Goal: Task Accomplishment & Management: Manage account settings

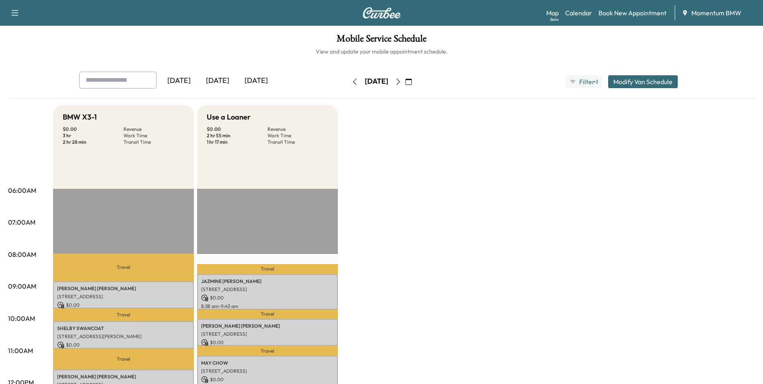
click at [352, 81] on icon "button" at bounding box center [355, 81] width 6 height 6
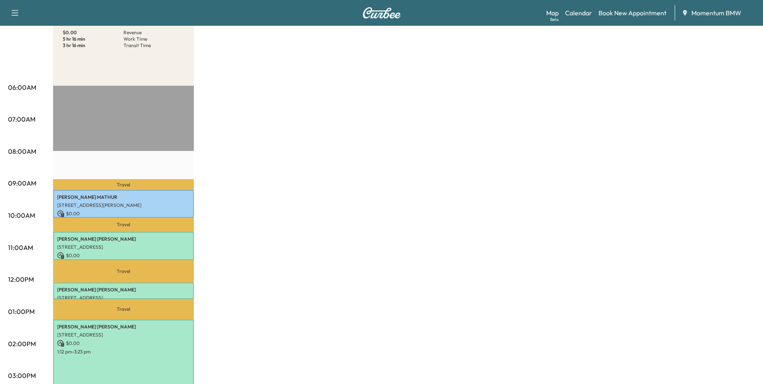
scroll to position [121, 0]
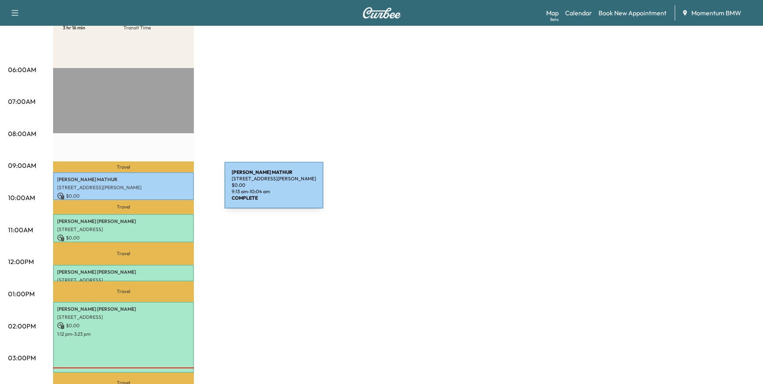
click at [164, 188] on p "[STREET_ADDRESS][PERSON_NAME]" at bounding box center [123, 187] width 133 height 6
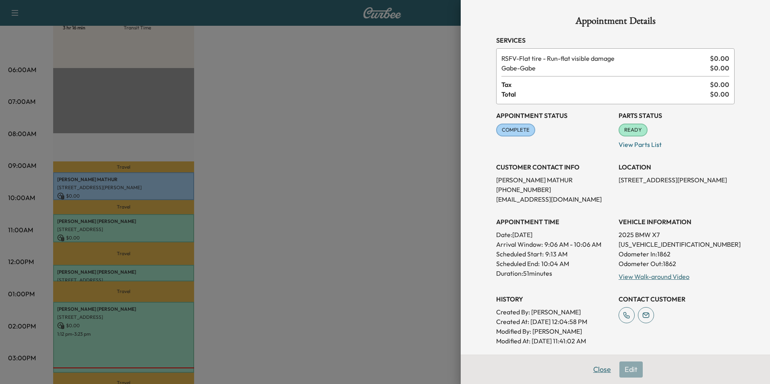
click at [591, 371] on button "Close" at bounding box center [602, 369] width 28 height 16
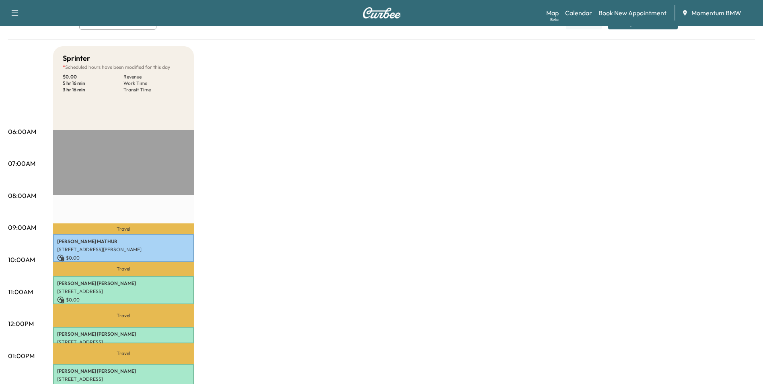
scroll to position [0, 0]
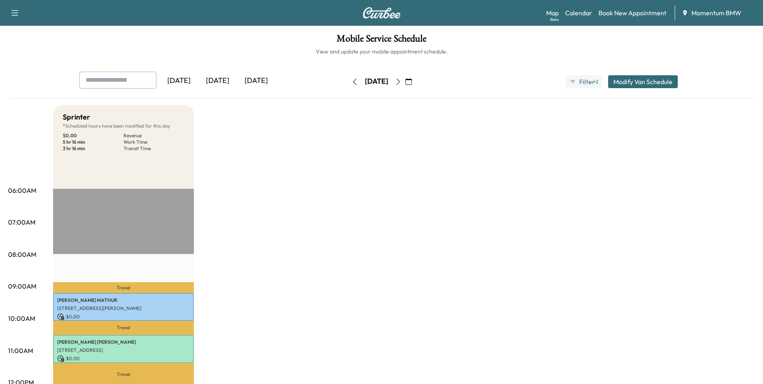
click at [402, 81] on icon "button" at bounding box center [398, 81] width 6 height 6
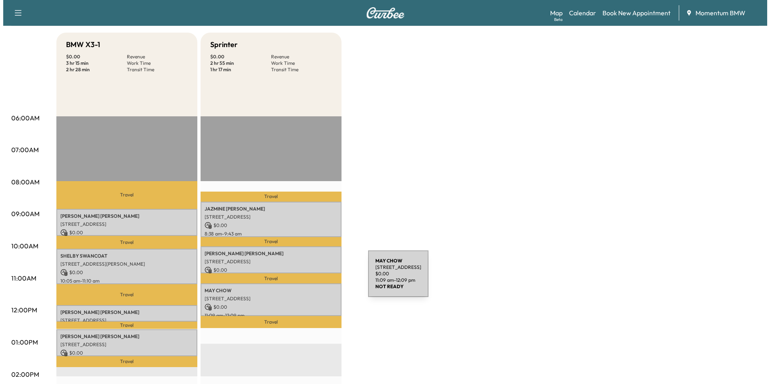
scroll to position [80, 0]
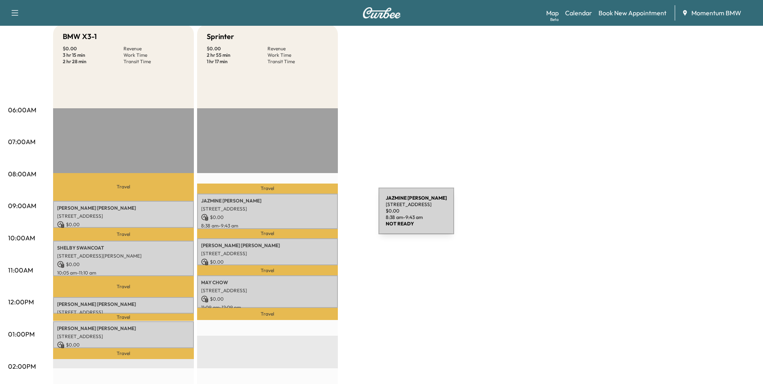
click at [318, 216] on p "$ 0.00" at bounding box center [267, 217] width 133 height 7
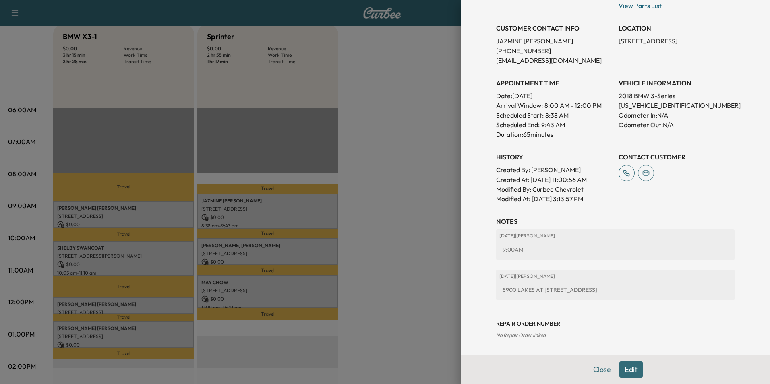
scroll to position [162, 0]
click at [629, 366] on button "Edit" at bounding box center [630, 369] width 23 height 16
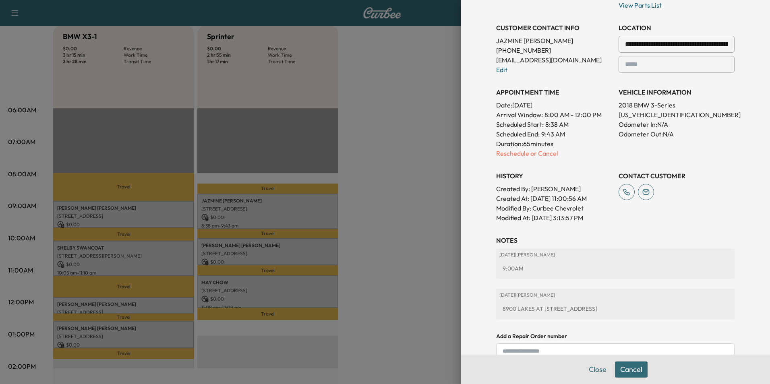
click at [721, 43] on div at bounding box center [726, 44] width 10 height 10
drag, startPoint x: 715, startPoint y: 43, endPoint x: 696, endPoint y: 37, distance: 20.2
click at [704, 32] on h3 "LOCATION" at bounding box center [676, 28] width 116 height 10
click at [696, 42] on input "**********" at bounding box center [676, 44] width 116 height 17
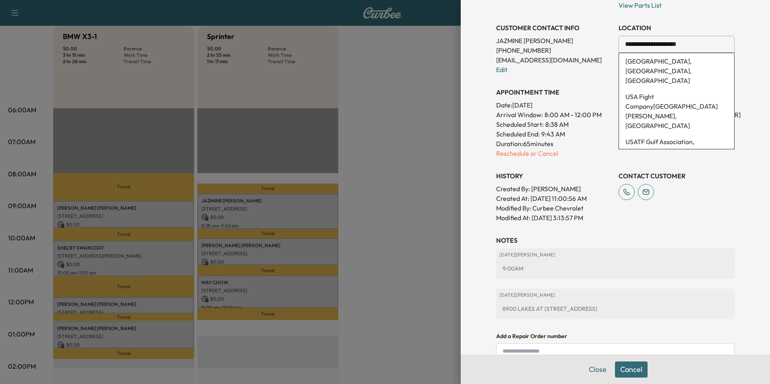
click at [693, 46] on input "**********" at bounding box center [676, 44] width 116 height 17
type input "*"
drag, startPoint x: 608, startPoint y: 309, endPoint x: 492, endPoint y: 313, distance: 116.0
click at [496, 313] on div "[DATE] | [PERSON_NAME][GEOGRAPHIC_DATA] AT [STREET_ADDRESS]" at bounding box center [615, 304] width 238 height 31
drag, startPoint x: 492, startPoint y: 313, endPoint x: 559, endPoint y: 307, distance: 67.1
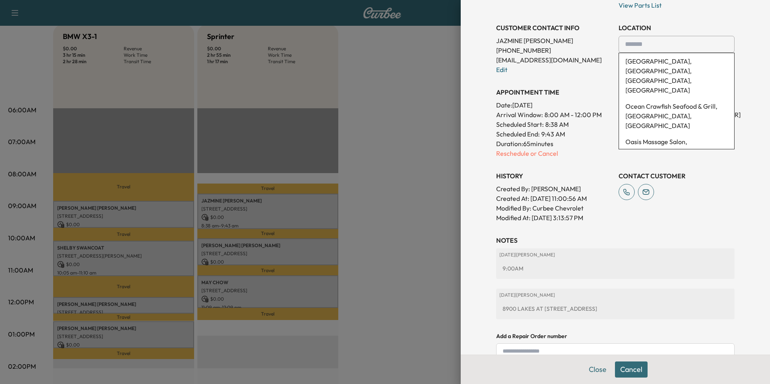
copy div "8900 LAKES AT [STREET_ADDRESS]"
click at [670, 40] on input "text" at bounding box center [676, 44] width 116 height 17
paste input "**********"
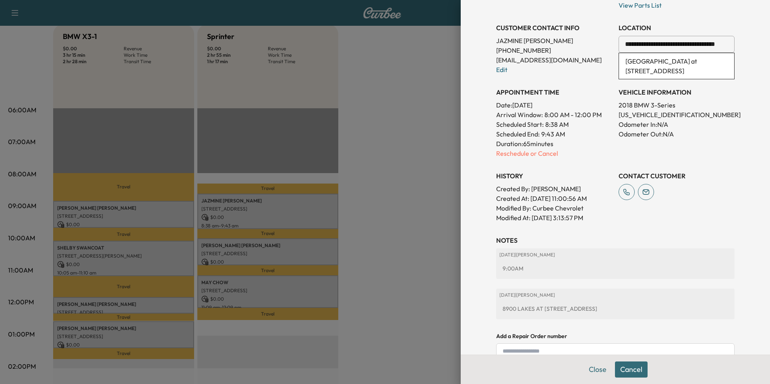
scroll to position [0, 0]
click at [695, 64] on li "[GEOGRAPHIC_DATA] at [STREET_ADDRESS]" at bounding box center [676, 66] width 115 height 26
type input "**********"
click at [631, 371] on button "Save & Close" at bounding box center [631, 369] width 52 height 16
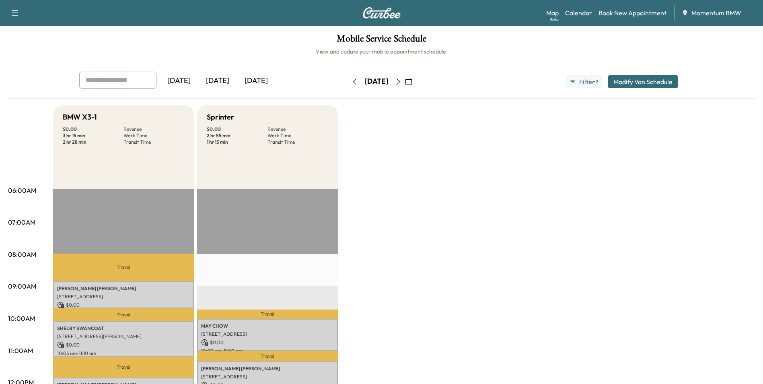
click at [614, 13] on link "Book New Appointment" at bounding box center [633, 13] width 68 height 10
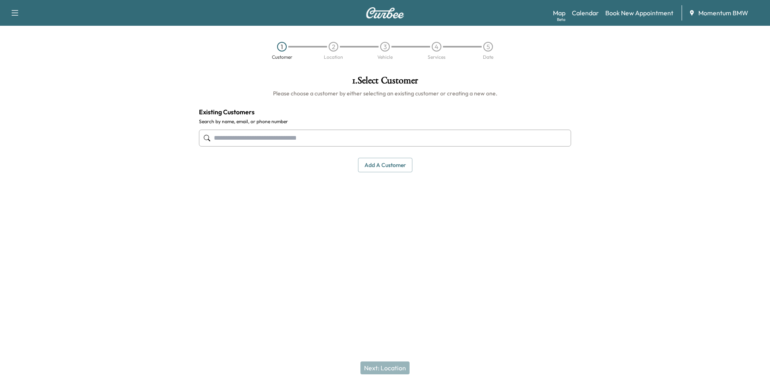
click at [388, 167] on button "Add a customer" at bounding box center [385, 165] width 54 height 15
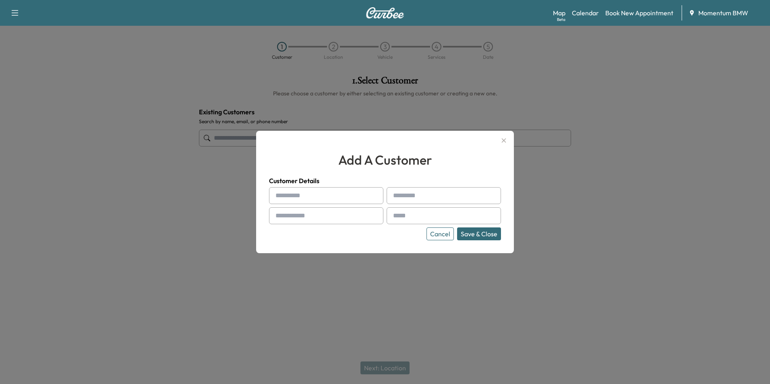
paste input "*******"
type input "*******"
click at [409, 192] on input "text" at bounding box center [443, 195] width 114 height 17
paste input "********"
type input "********"
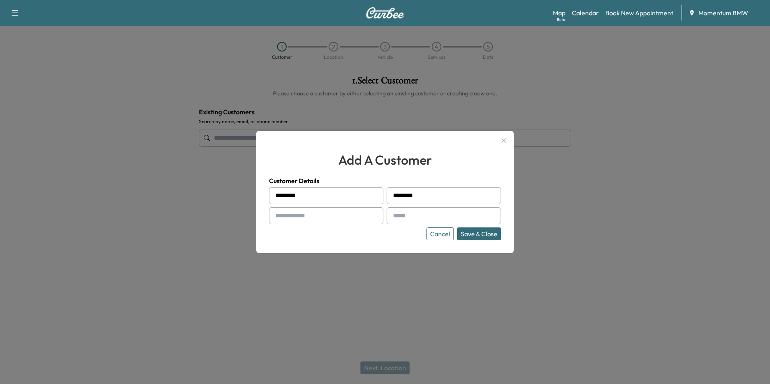
click at [297, 217] on input "text" at bounding box center [326, 215] width 114 height 17
type input "**********"
click at [404, 215] on input "text" at bounding box center [443, 215] width 114 height 17
drag, startPoint x: 399, startPoint y: 213, endPoint x: 365, endPoint y: 216, distance: 34.4
click at [363, 215] on input "**********" at bounding box center [326, 215] width 114 height 17
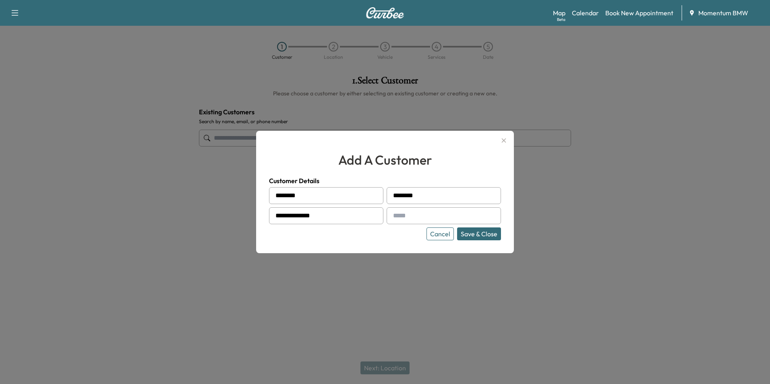
click at [402, 213] on input "text" at bounding box center [443, 215] width 114 height 17
paste input "**********"
type input "**********"
click at [481, 232] on button "Save & Close" at bounding box center [479, 233] width 44 height 13
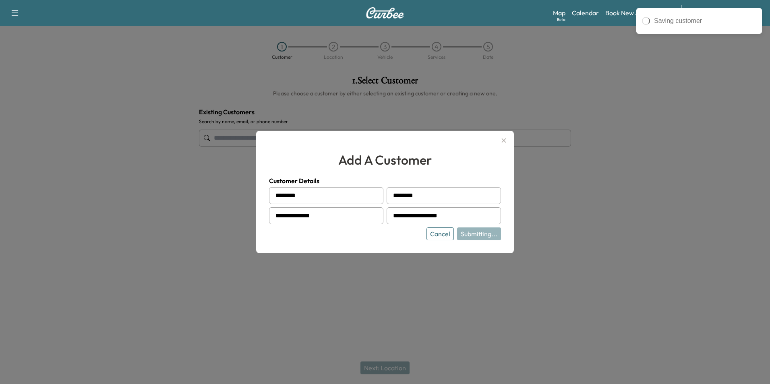
type input "**********"
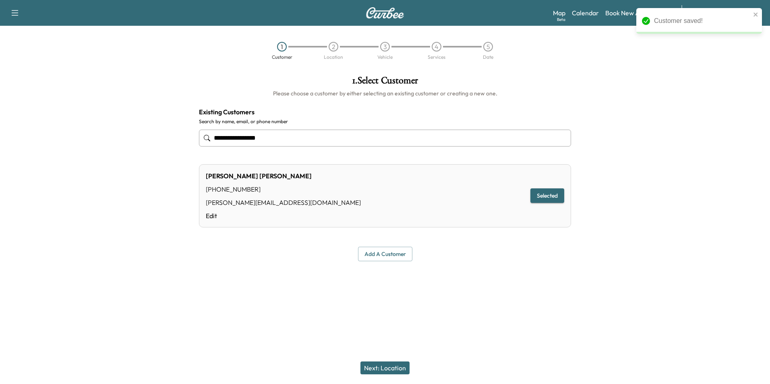
click at [384, 368] on button "Next: Location" at bounding box center [384, 367] width 49 height 13
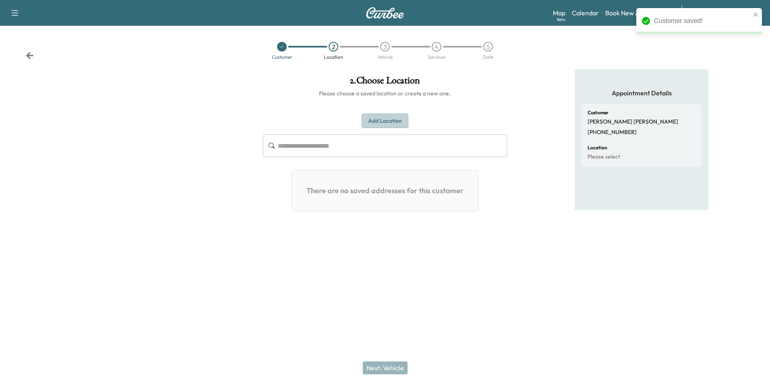
click at [387, 116] on button "Add Location" at bounding box center [384, 120] width 47 height 15
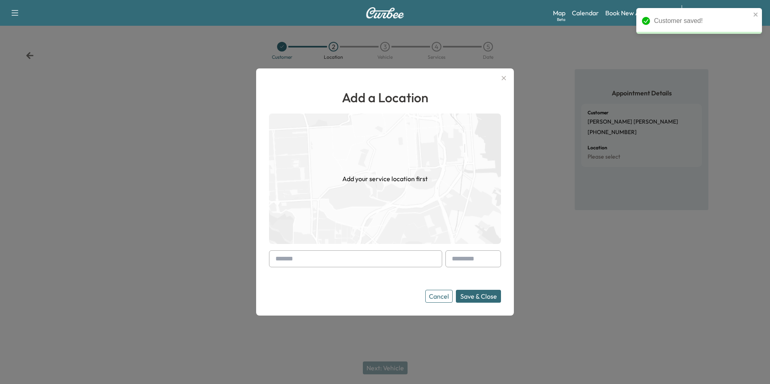
click at [290, 259] on input "text" at bounding box center [355, 258] width 173 height 17
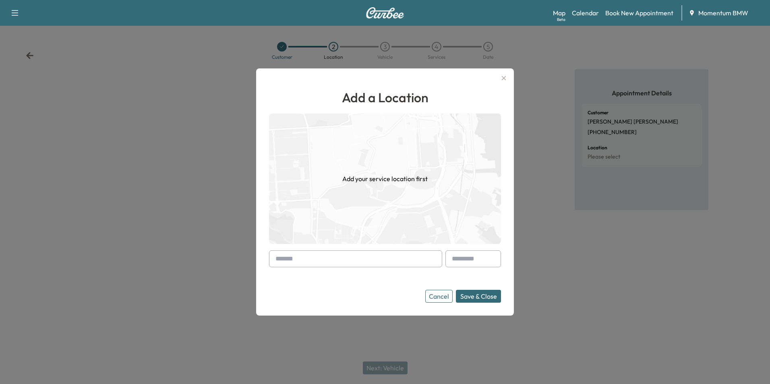
paste input "**********"
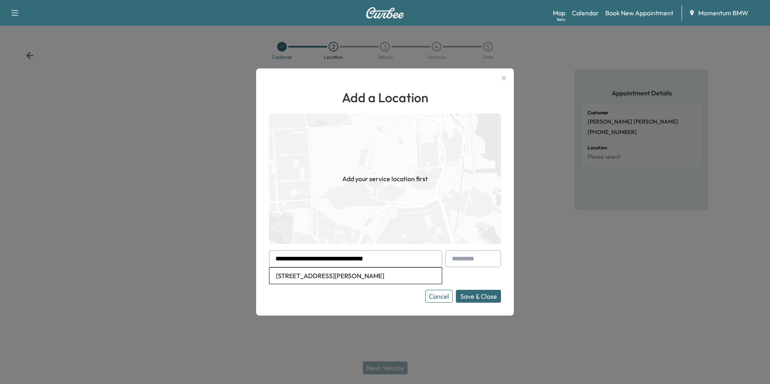
click at [374, 275] on li "[STREET_ADDRESS][PERSON_NAME]" at bounding box center [355, 276] width 172 height 16
type input "**********"
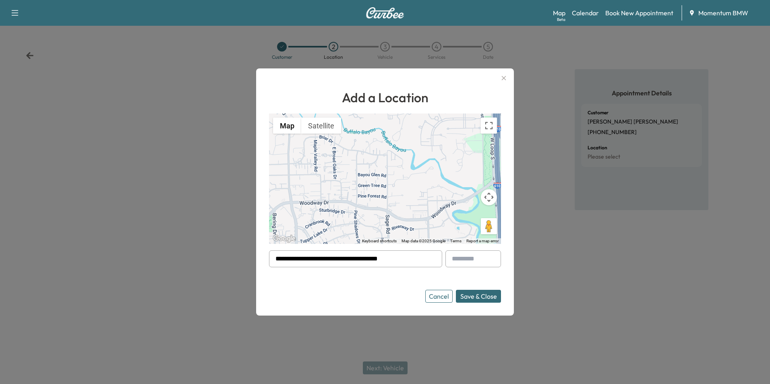
click at [474, 295] on button "Save & Close" at bounding box center [478, 296] width 45 height 13
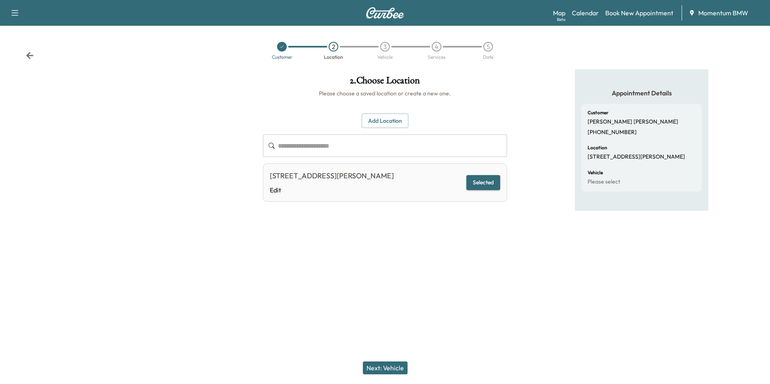
click at [388, 370] on button "Next: Vehicle" at bounding box center [385, 367] width 45 height 13
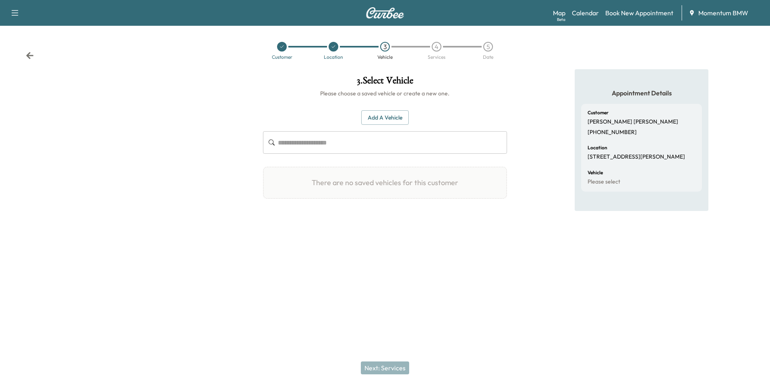
click at [380, 118] on button "Add a Vehicle" at bounding box center [384, 117] width 47 height 15
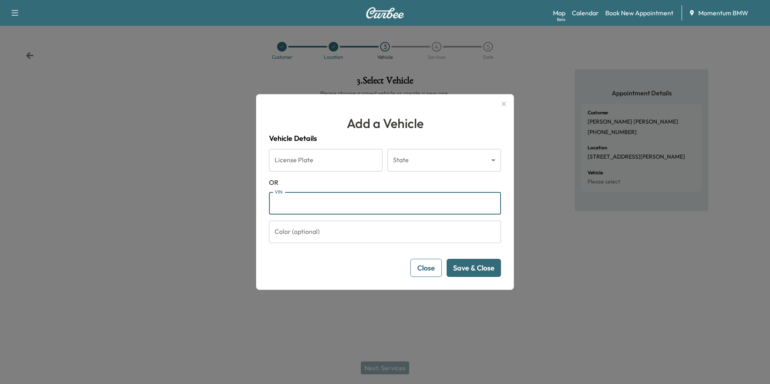
paste input "**********"
type input "**********"
click at [467, 273] on button "Save & Close" at bounding box center [473, 268] width 54 height 18
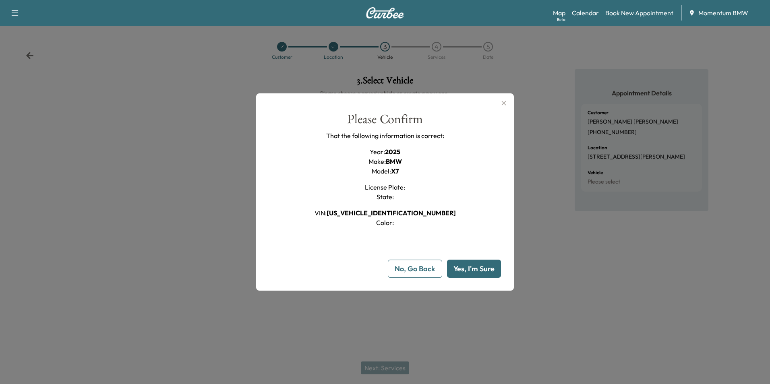
click at [482, 264] on button "Yes, I'm Sure" at bounding box center [474, 269] width 54 height 18
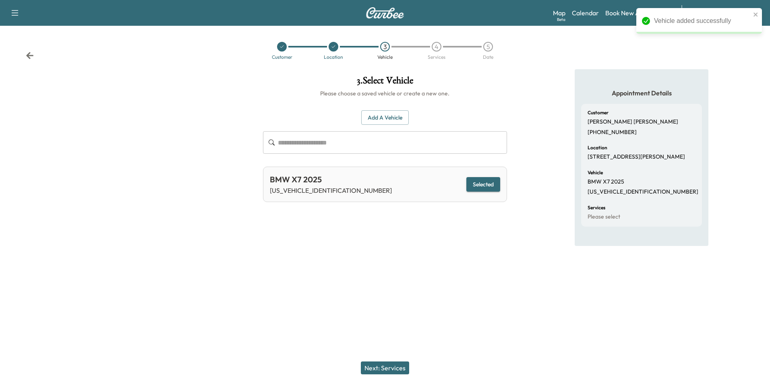
click at [392, 367] on button "Next: Services" at bounding box center [385, 367] width 48 height 13
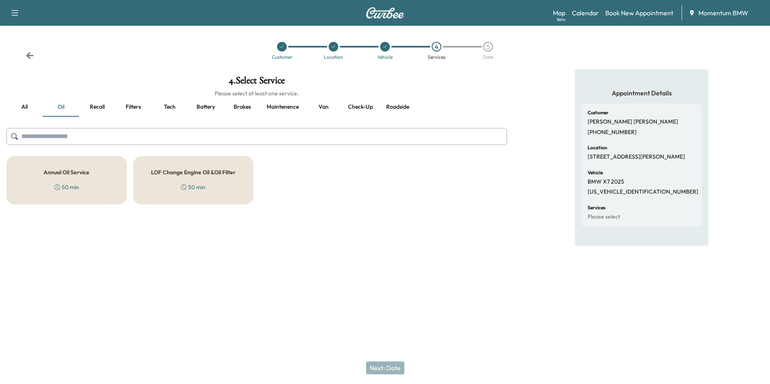
click at [72, 178] on div "Annual Oil Service 50 min" at bounding box center [66, 180] width 120 height 48
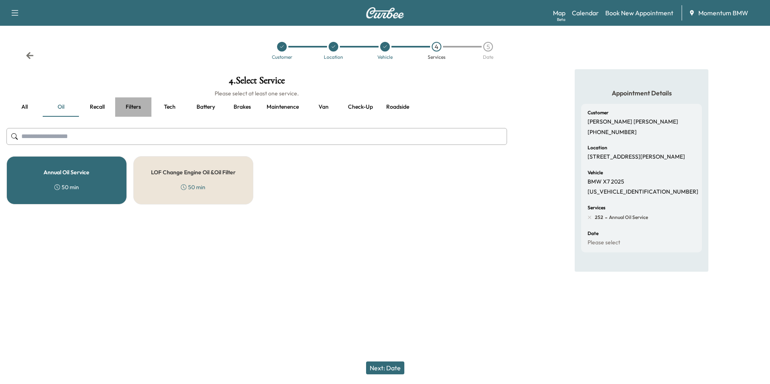
click at [133, 109] on button "Filters" at bounding box center [133, 106] width 36 height 19
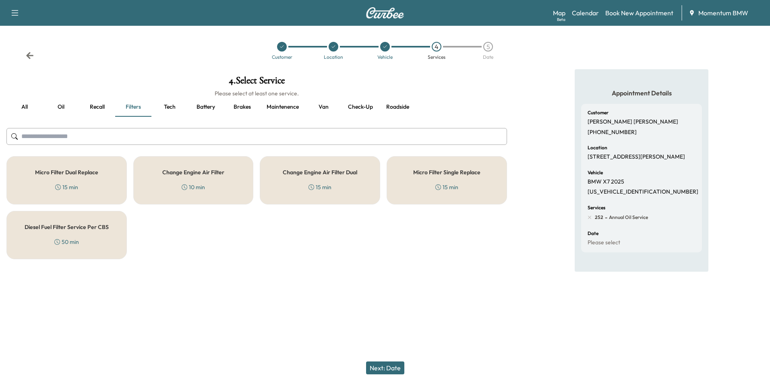
click at [431, 186] on div "Micro Filter Single Replace 15 min" at bounding box center [446, 180] width 120 height 48
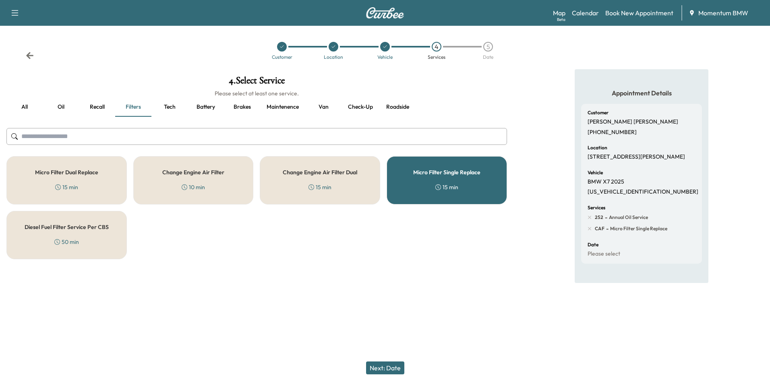
click at [387, 369] on button "Next: Date" at bounding box center [385, 367] width 38 height 13
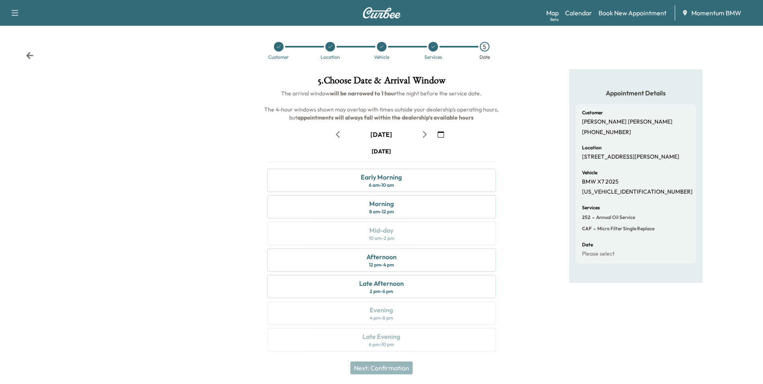
click at [422, 132] on icon "button" at bounding box center [425, 134] width 6 height 6
click at [427, 136] on icon "button" at bounding box center [425, 134] width 6 height 6
click at [404, 206] on div "Morning 8 am - 12 pm" at bounding box center [381, 206] width 229 height 23
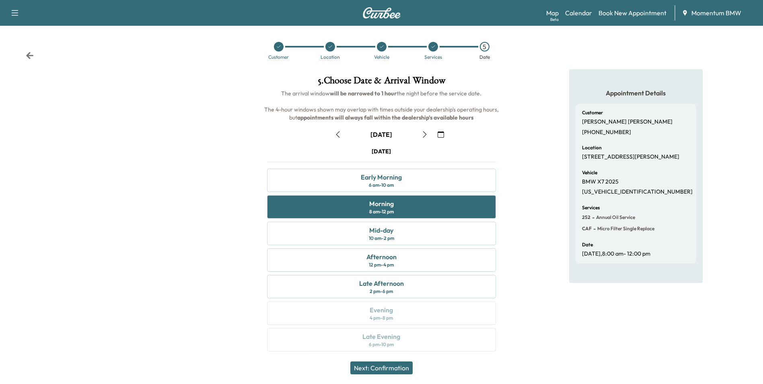
click at [396, 367] on button "Next: Confirmation" at bounding box center [382, 367] width 62 height 13
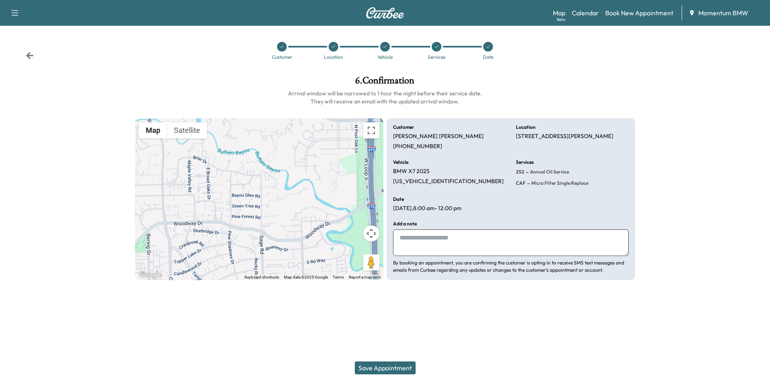
click at [392, 365] on button "Save Appointment" at bounding box center [385, 367] width 61 height 13
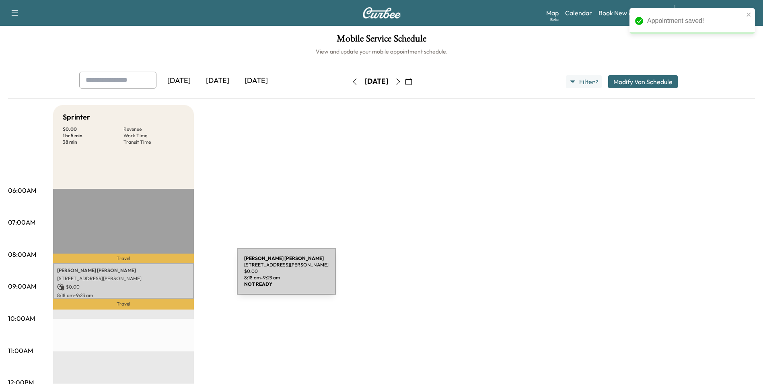
click at [177, 276] on p "[STREET_ADDRESS][PERSON_NAME]" at bounding box center [123, 278] width 133 height 6
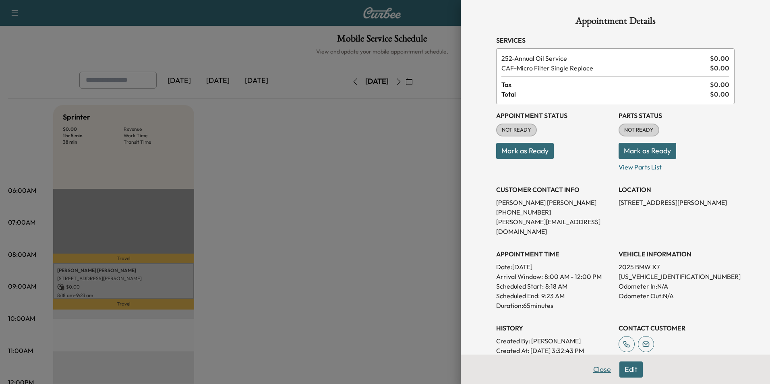
click at [595, 371] on button "Close" at bounding box center [602, 369] width 28 height 16
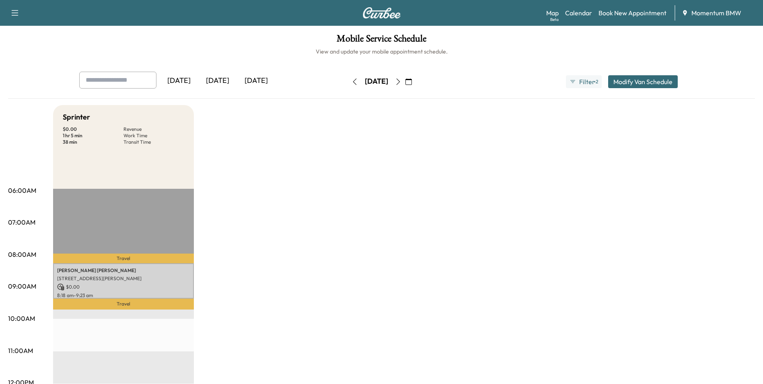
click at [353, 83] on icon "button" at bounding box center [355, 81] width 4 height 6
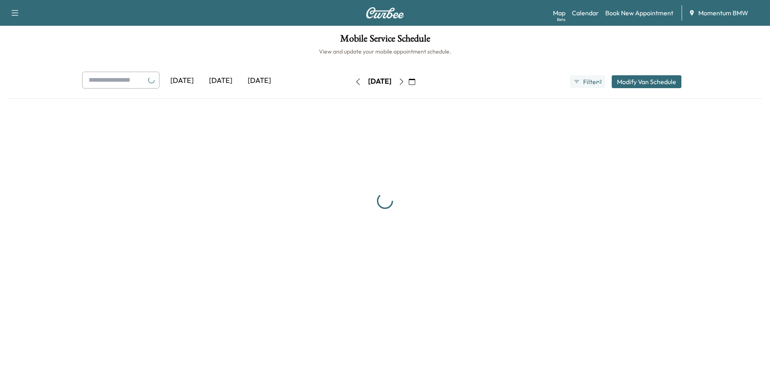
click at [351, 83] on button "button" at bounding box center [358, 81] width 14 height 13
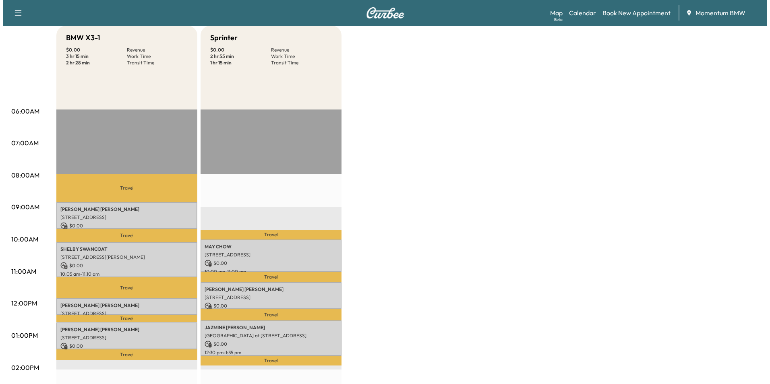
scroll to position [80, 0]
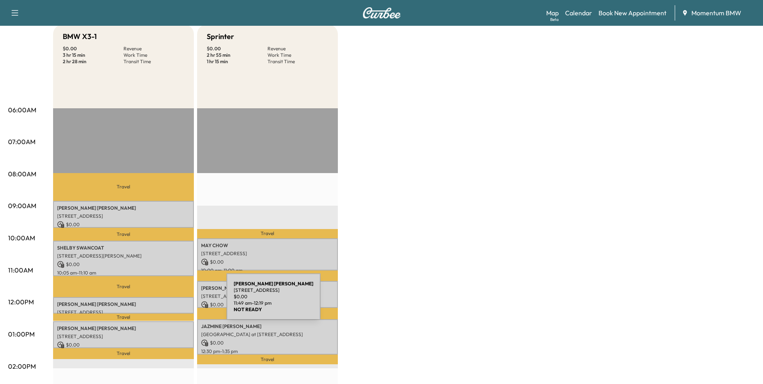
click at [166, 301] on p "[PERSON_NAME]" at bounding box center [123, 304] width 133 height 6
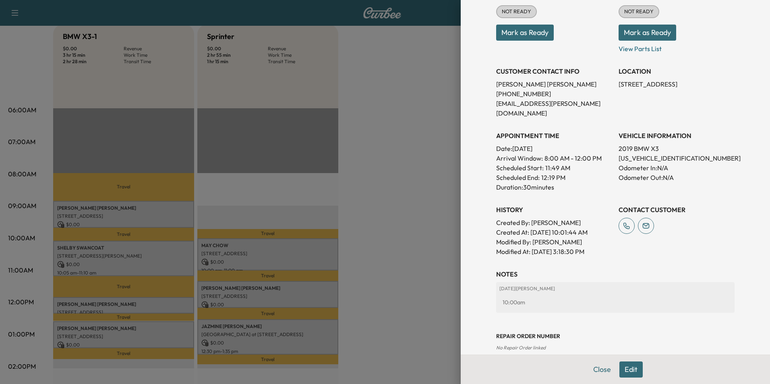
scroll to position [112, 0]
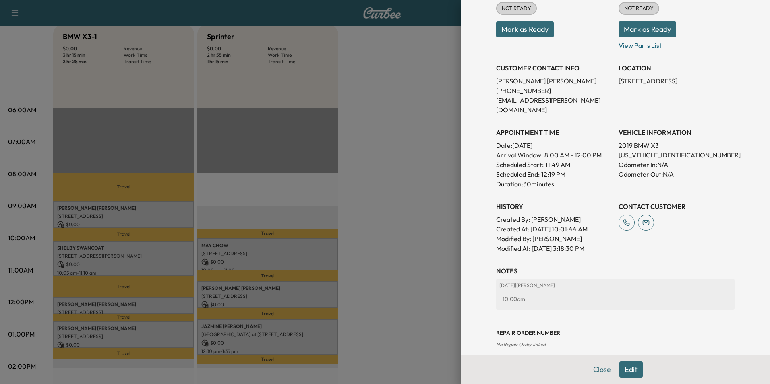
click at [620, 371] on button "Edit" at bounding box center [630, 369] width 23 height 16
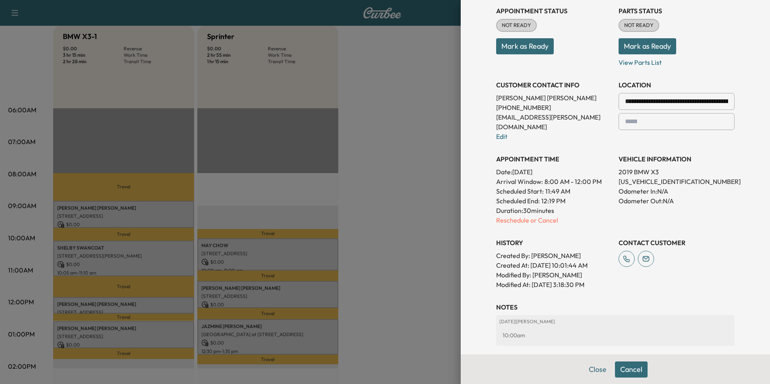
scroll to position [129, 0]
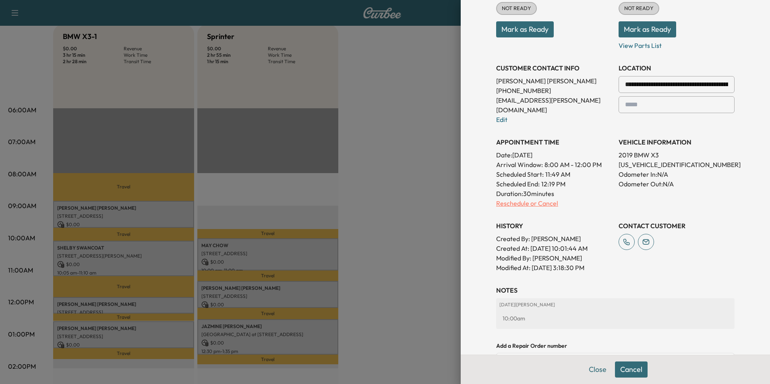
click at [541, 198] on p "Reschedule or Cancel" at bounding box center [554, 203] width 116 height 10
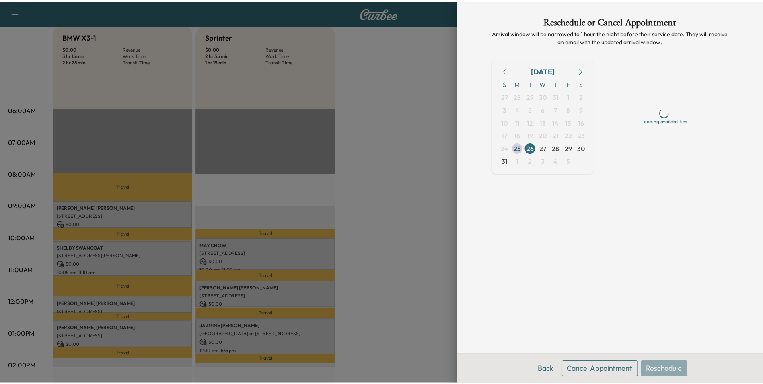
scroll to position [0, 0]
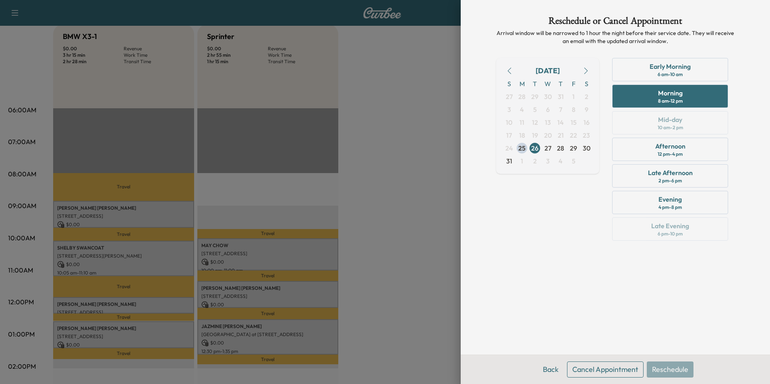
click at [594, 369] on button "Cancel Appointment" at bounding box center [605, 369] width 76 height 16
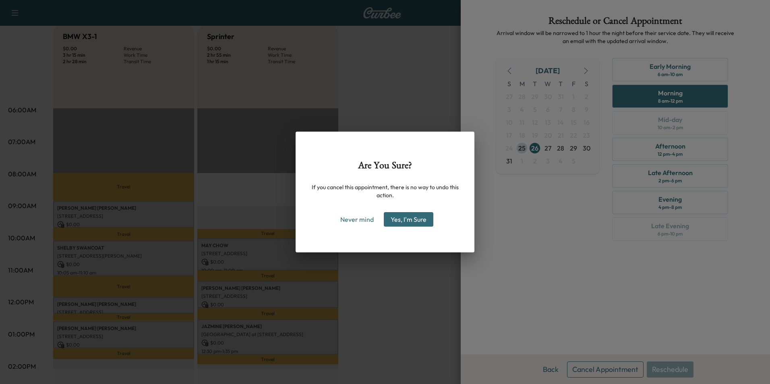
click at [412, 221] on button "Yes, I'm Sure" at bounding box center [409, 219] width 50 height 14
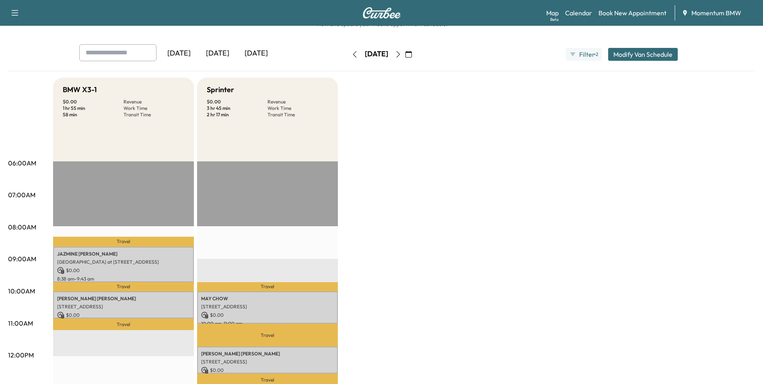
scroll to position [40, 0]
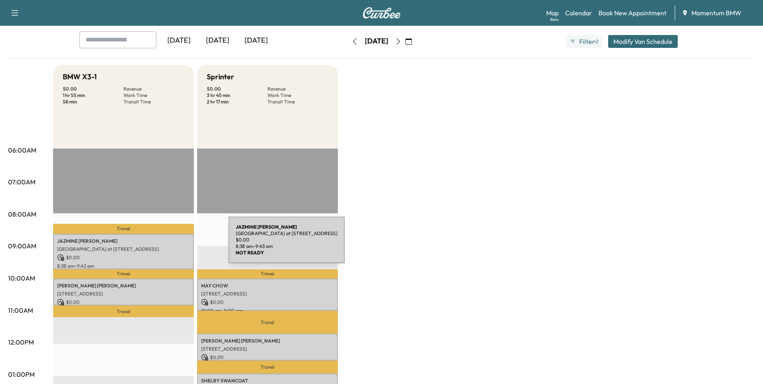
click at [168, 246] on p "[GEOGRAPHIC_DATA] at [STREET_ADDRESS]" at bounding box center [123, 249] width 133 height 6
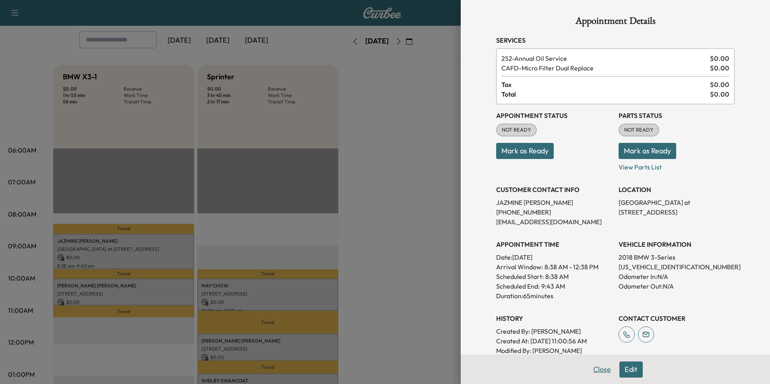
click at [598, 368] on button "Close" at bounding box center [602, 369] width 28 height 16
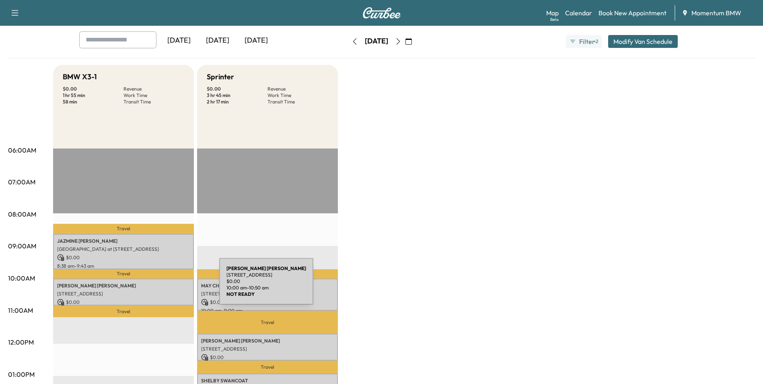
click at [159, 286] on p "[PERSON_NAME]" at bounding box center [123, 286] width 133 height 6
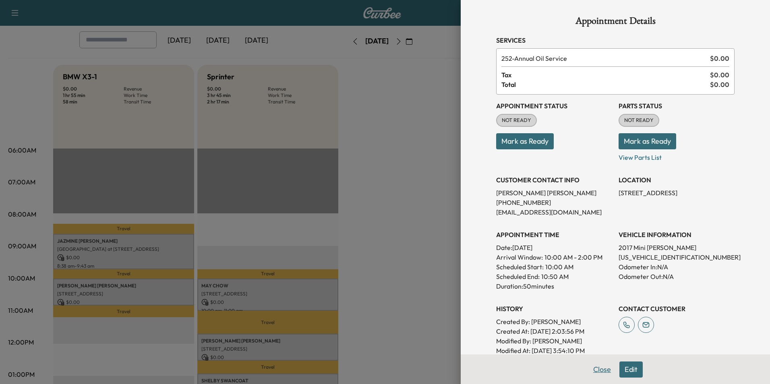
click at [601, 371] on button "Close" at bounding box center [602, 369] width 28 height 16
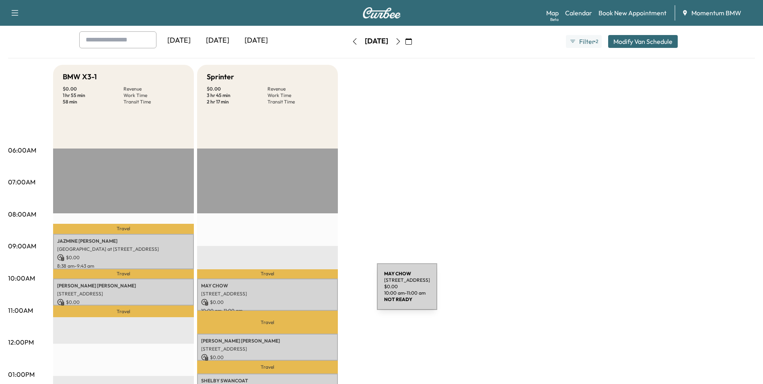
click at [317, 291] on p "[STREET_ADDRESS]" at bounding box center [267, 294] width 133 height 6
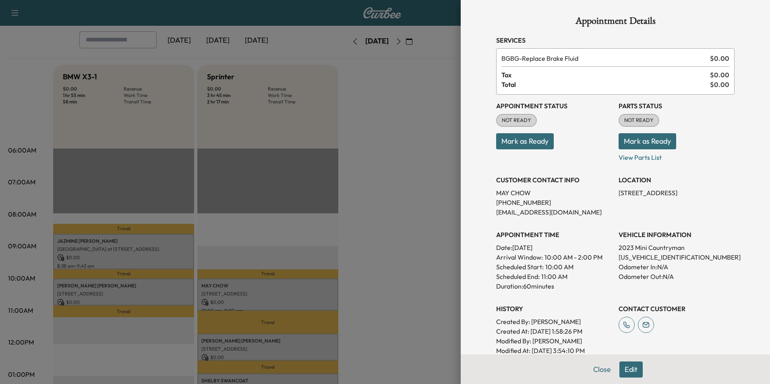
click at [320, 342] on div at bounding box center [385, 192] width 770 height 384
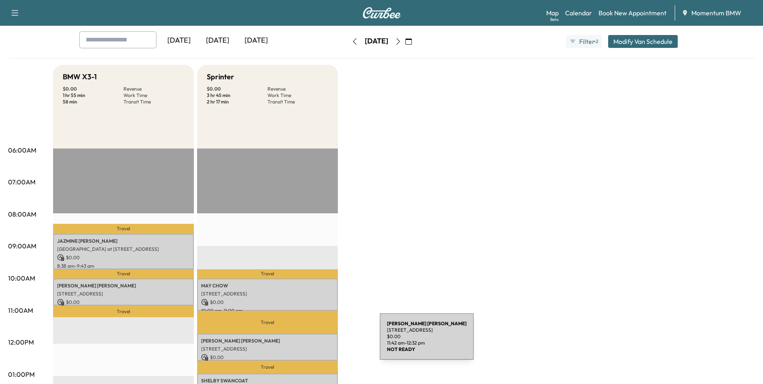
click at [320, 341] on p "[PERSON_NAME]" at bounding box center [267, 341] width 133 height 6
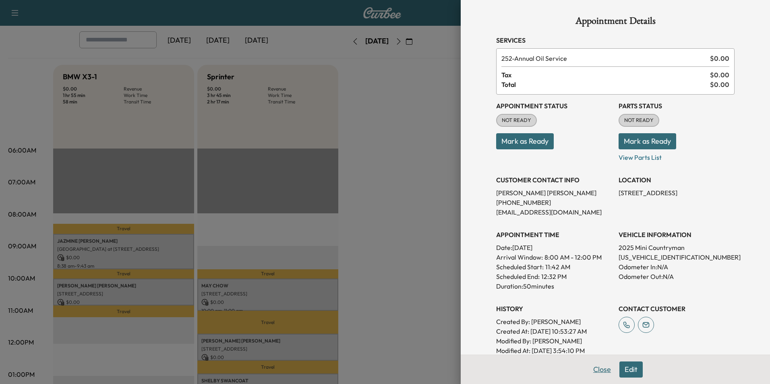
click at [596, 368] on button "Close" at bounding box center [602, 369] width 28 height 16
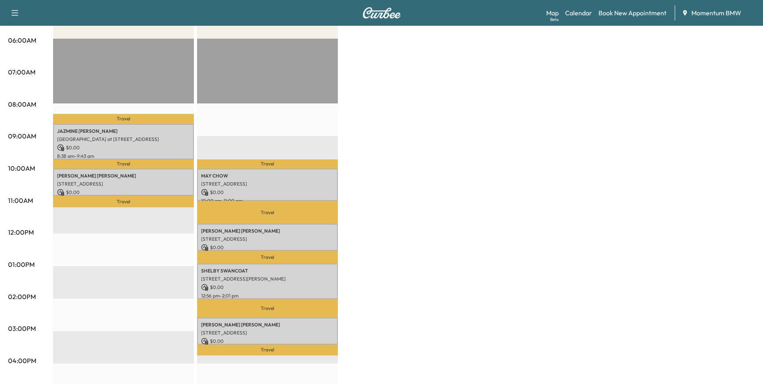
scroll to position [161, 0]
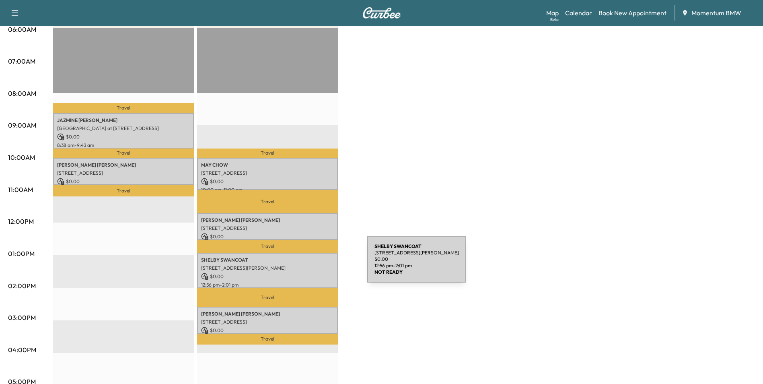
click at [307, 265] on p "[STREET_ADDRESS][PERSON_NAME]" at bounding box center [267, 268] width 133 height 6
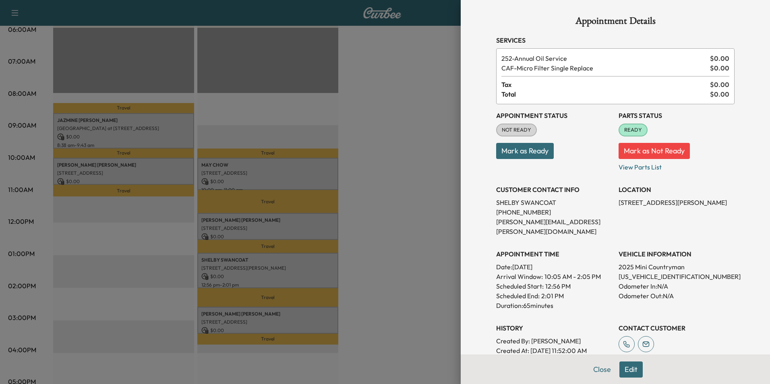
click at [312, 313] on div at bounding box center [385, 192] width 770 height 384
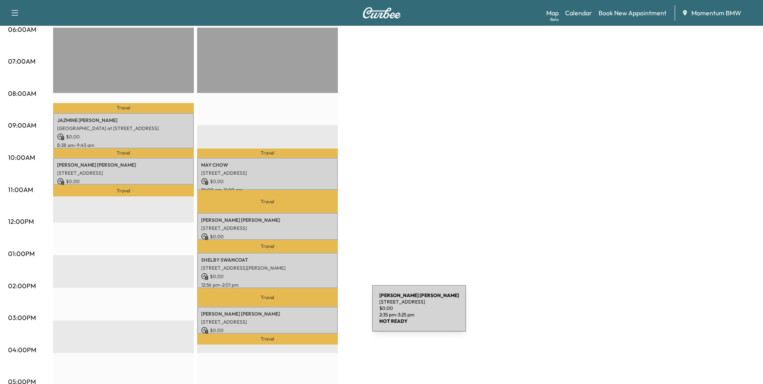
click at [312, 314] on p "[PERSON_NAME]" at bounding box center [267, 314] width 133 height 6
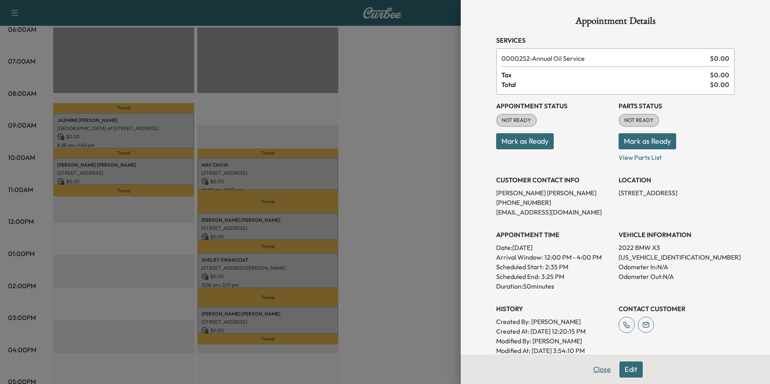
click at [599, 370] on button "Close" at bounding box center [602, 369] width 28 height 16
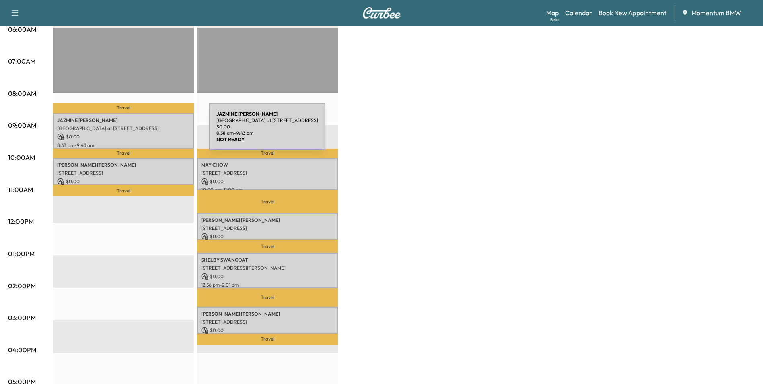
click at [149, 133] on p "$ 0.00" at bounding box center [123, 136] width 133 height 7
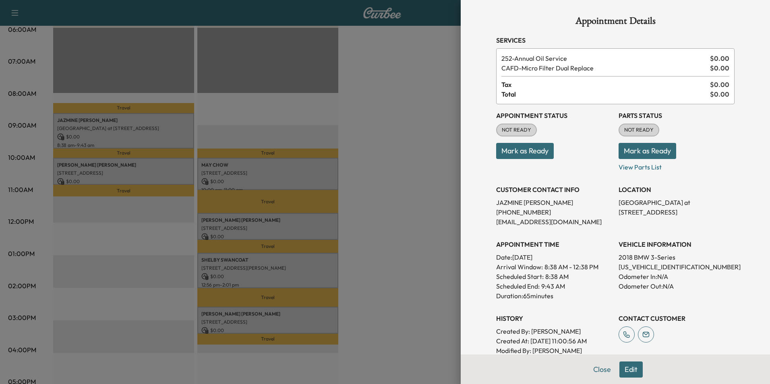
click at [514, 153] on button "Mark as Ready" at bounding box center [525, 151] width 58 height 16
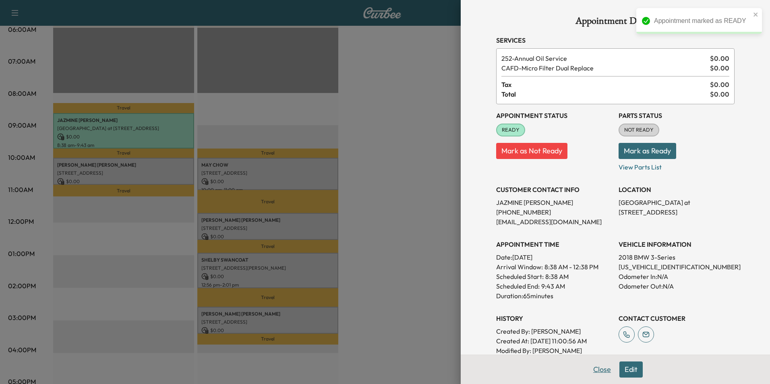
click at [597, 371] on button "Close" at bounding box center [602, 369] width 28 height 16
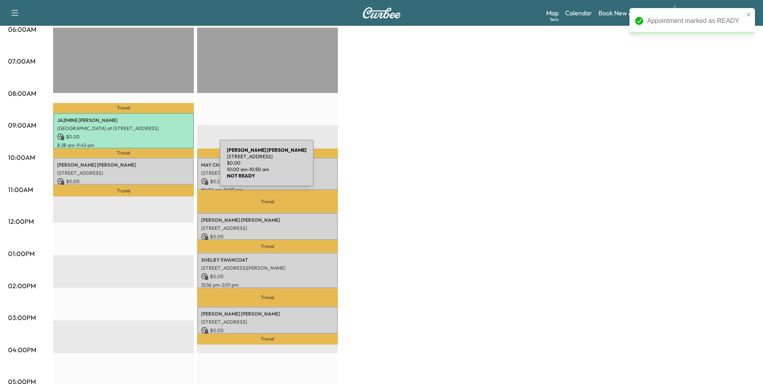
click at [159, 170] on p "[STREET_ADDRESS]" at bounding box center [123, 173] width 133 height 6
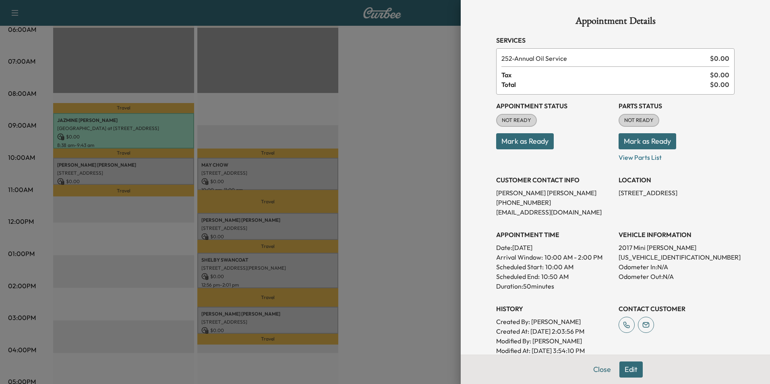
click at [516, 144] on button "Mark as Ready" at bounding box center [525, 141] width 58 height 16
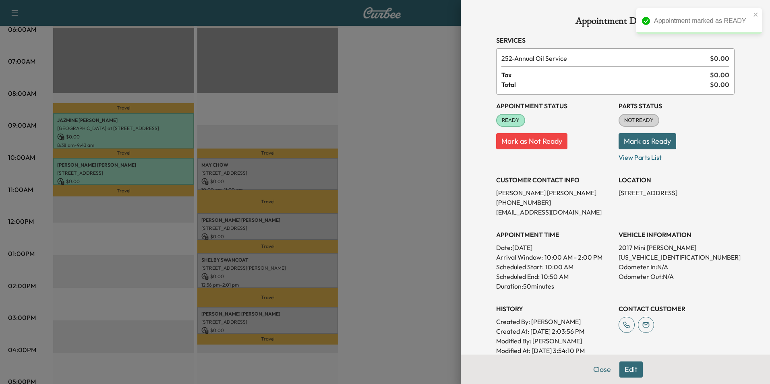
click at [305, 316] on div at bounding box center [385, 192] width 770 height 384
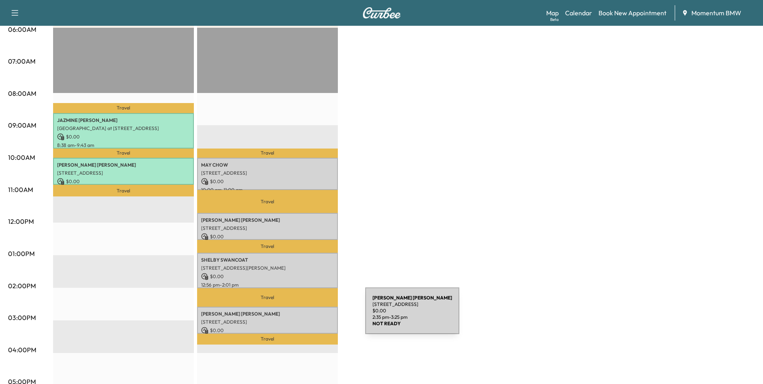
click at [305, 319] on p "[STREET_ADDRESS]" at bounding box center [267, 322] width 133 height 6
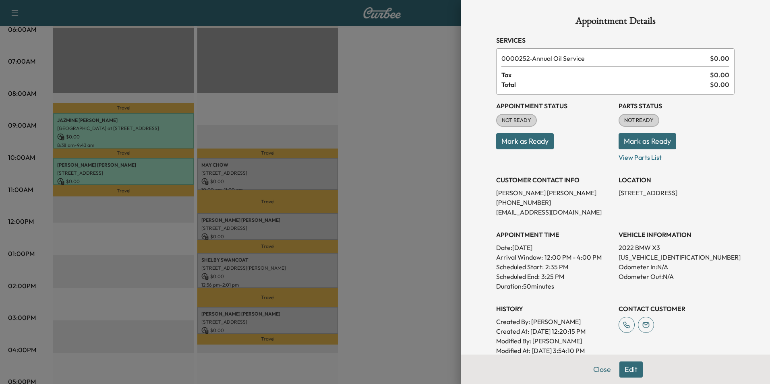
click at [631, 371] on button "Edit" at bounding box center [630, 369] width 23 height 16
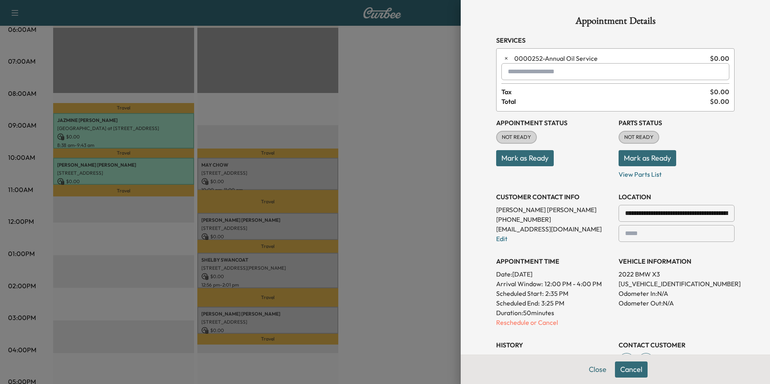
click at [519, 70] on input "text" at bounding box center [615, 71] width 228 height 17
click at [540, 72] on input "*********" at bounding box center [615, 71] width 228 height 17
type input "*"
type input "**"
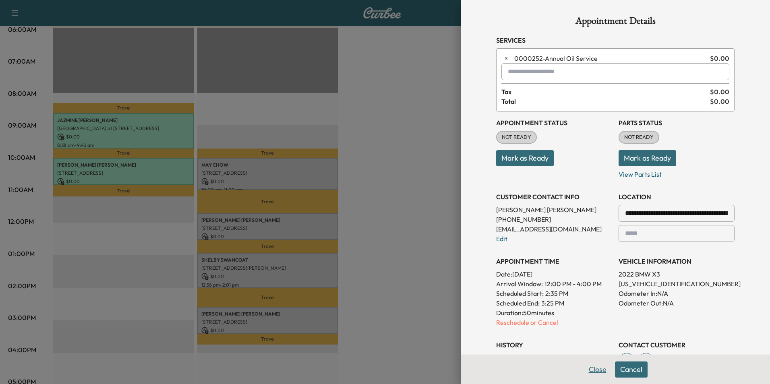
click at [594, 370] on button "Close" at bounding box center [597, 369] width 28 height 16
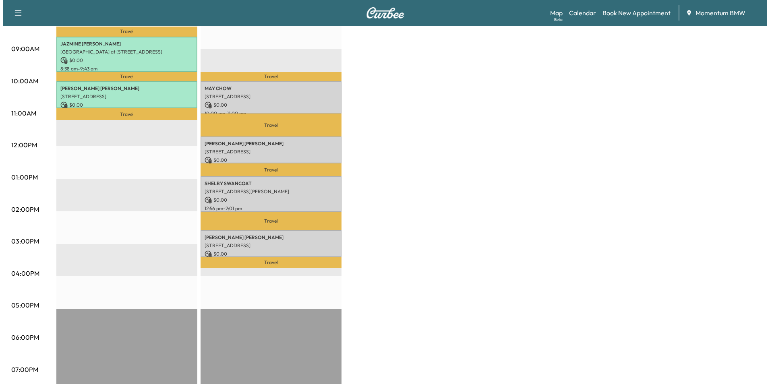
scroll to position [241, 0]
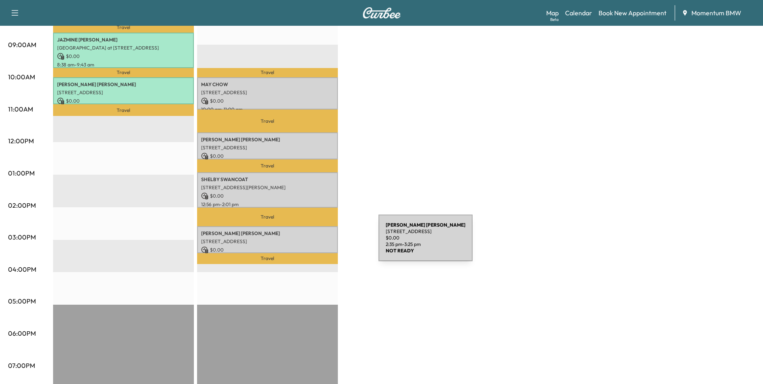
click at [318, 246] on p "$ 0.00" at bounding box center [267, 249] width 133 height 7
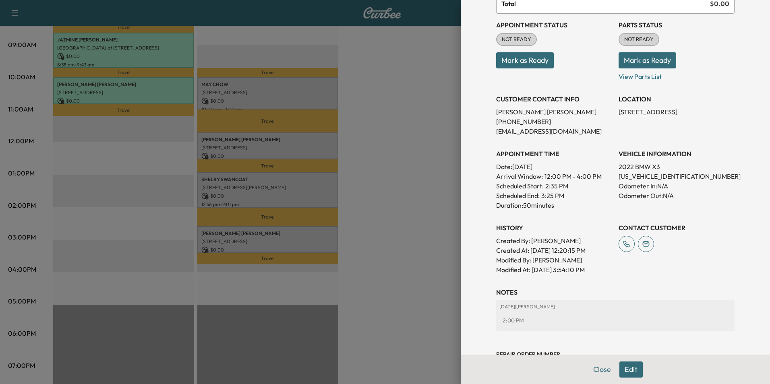
scroll to position [112, 0]
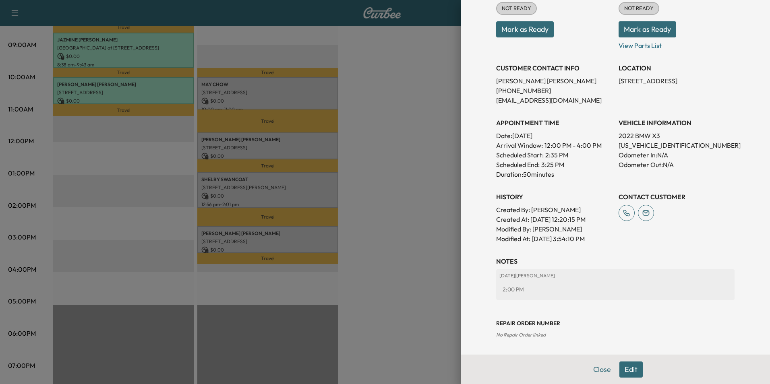
click at [622, 370] on button "Edit" at bounding box center [630, 369] width 23 height 16
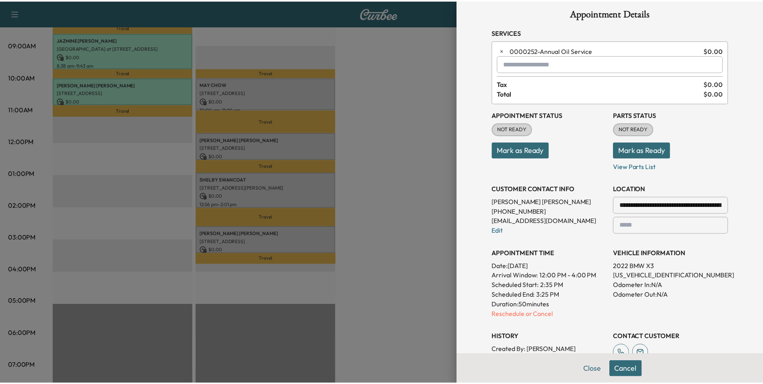
scroll to position [0, 0]
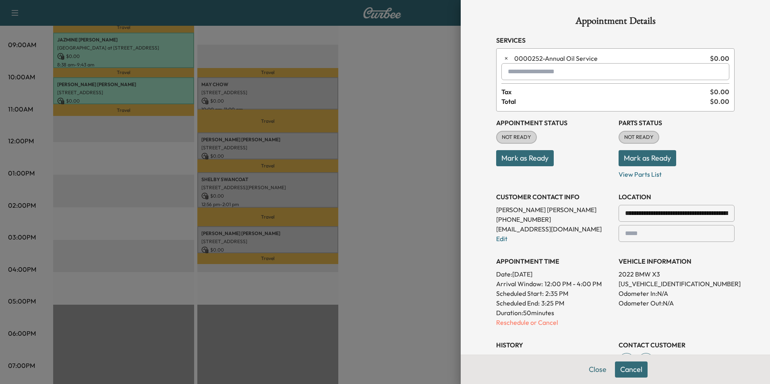
click at [558, 74] on input "text" at bounding box center [615, 71] width 228 height 17
click at [532, 74] on input "***" at bounding box center [615, 71] width 228 height 17
type input "*****"
click at [584, 127] on h3 "Appointment Status" at bounding box center [554, 123] width 116 height 10
click at [594, 366] on button "Close" at bounding box center [597, 369] width 28 height 16
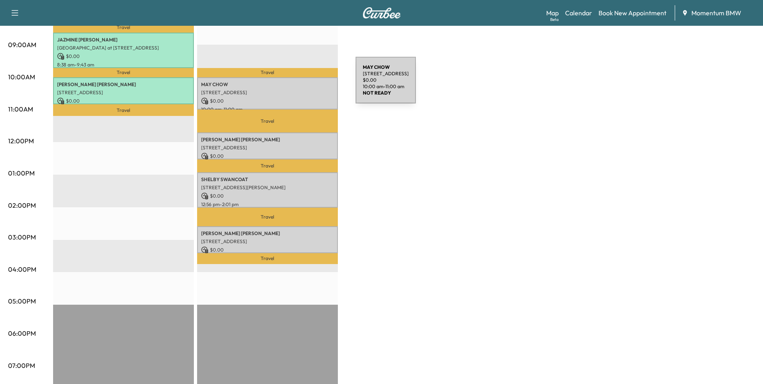
click at [295, 85] on p "[PERSON_NAME]" at bounding box center [267, 84] width 133 height 6
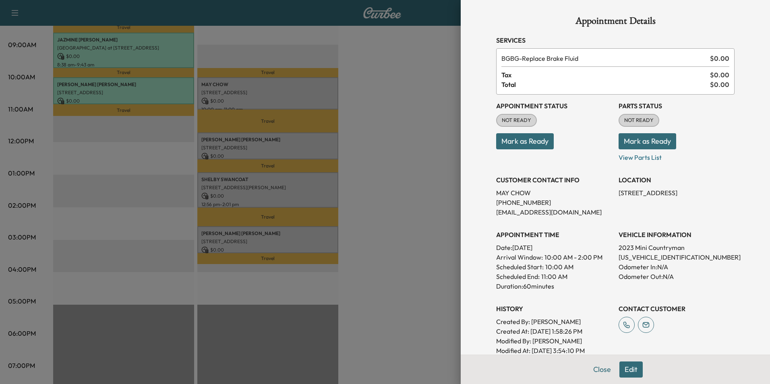
click at [505, 121] on span "NOT READY" at bounding box center [516, 120] width 39 height 8
click at [512, 144] on button "Mark as Ready" at bounding box center [525, 141] width 58 height 16
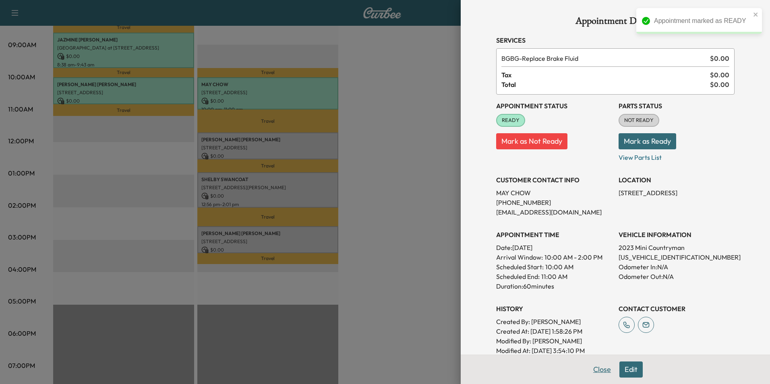
click at [596, 367] on button "Close" at bounding box center [602, 369] width 28 height 16
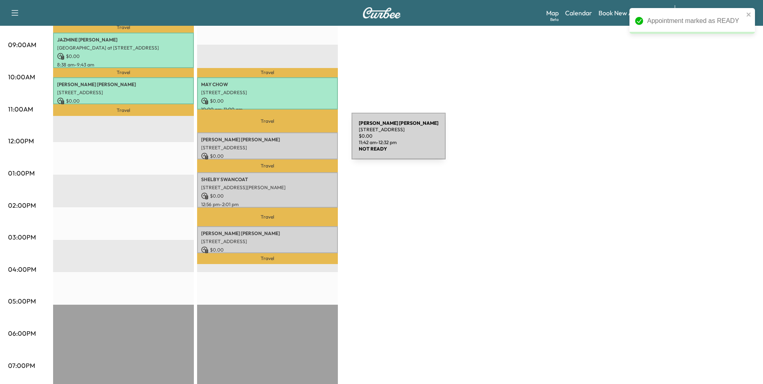
click at [292, 141] on div "[PERSON_NAME] [STREET_ADDRESS] $ 0.00 11:42 am - 12:32 pm" at bounding box center [267, 145] width 141 height 27
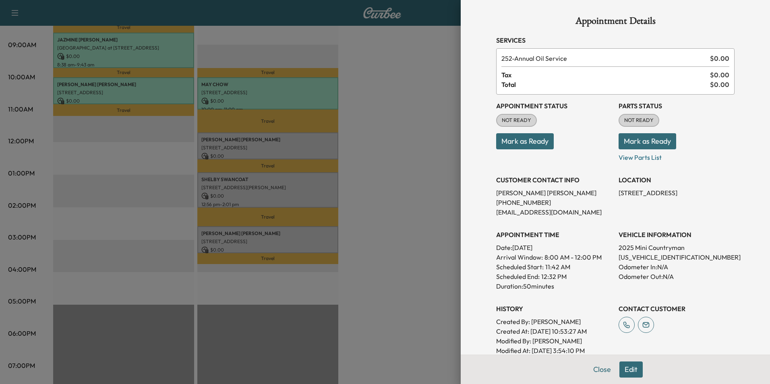
click at [530, 146] on button "Mark as Ready" at bounding box center [525, 141] width 58 height 16
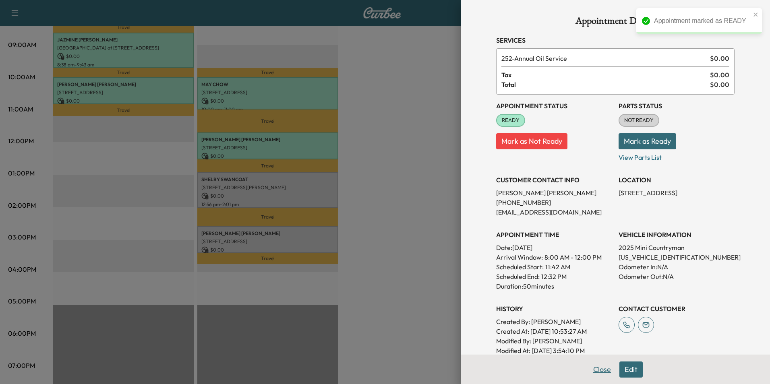
click at [594, 373] on button "Close" at bounding box center [602, 369] width 28 height 16
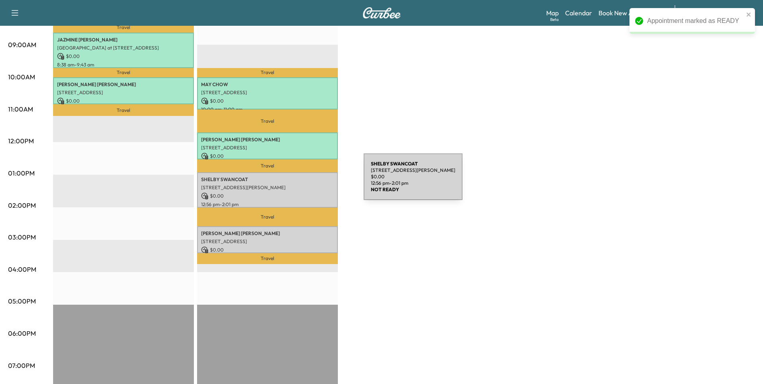
click at [303, 184] on p "[STREET_ADDRESS][PERSON_NAME]" at bounding box center [267, 187] width 133 height 6
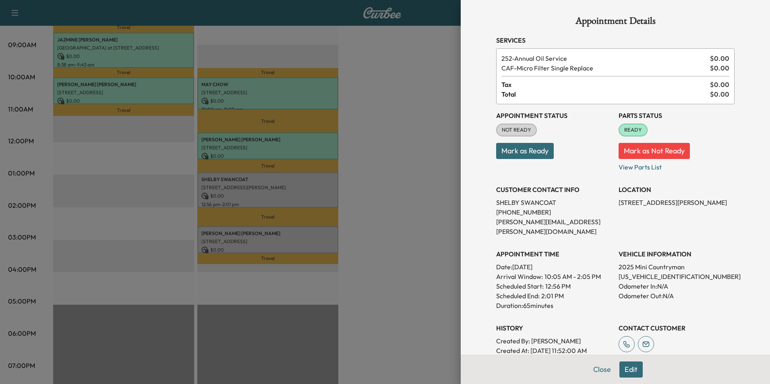
click at [512, 148] on button "Mark as Ready" at bounding box center [525, 151] width 58 height 16
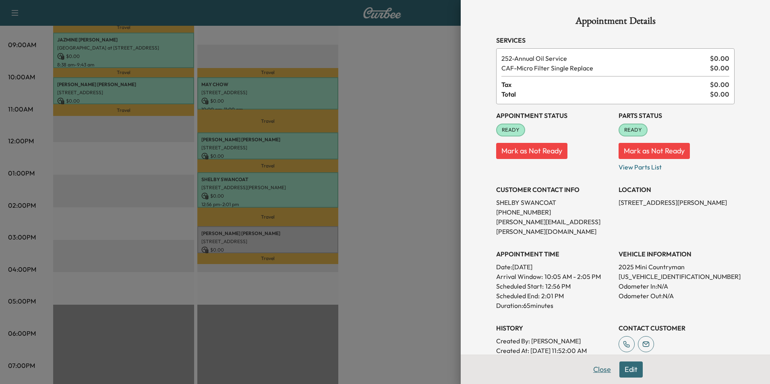
click at [598, 367] on button "Close" at bounding box center [602, 369] width 28 height 16
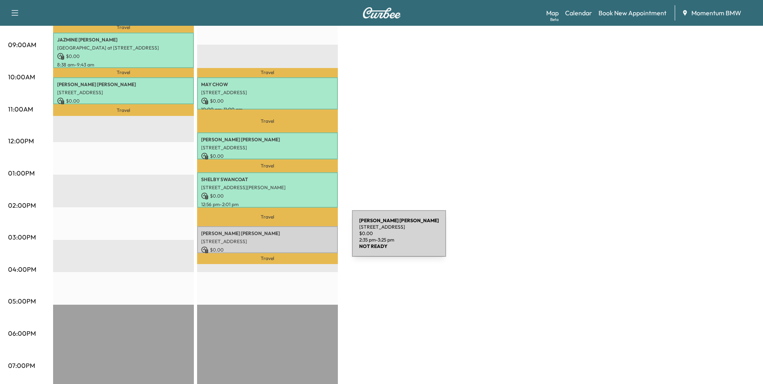
click at [292, 238] on p "[STREET_ADDRESS]" at bounding box center [267, 241] width 133 height 6
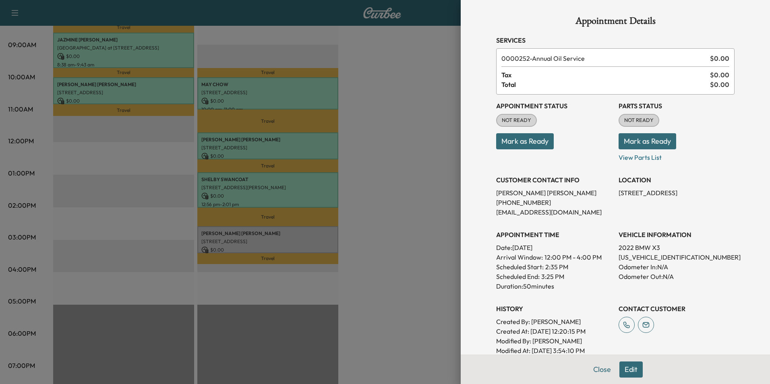
click at [517, 137] on button "Mark as Ready" at bounding box center [525, 141] width 58 height 16
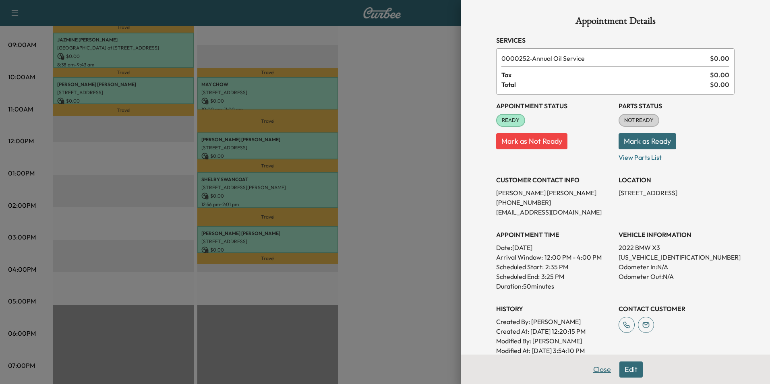
click at [594, 371] on button "Close" at bounding box center [602, 369] width 28 height 16
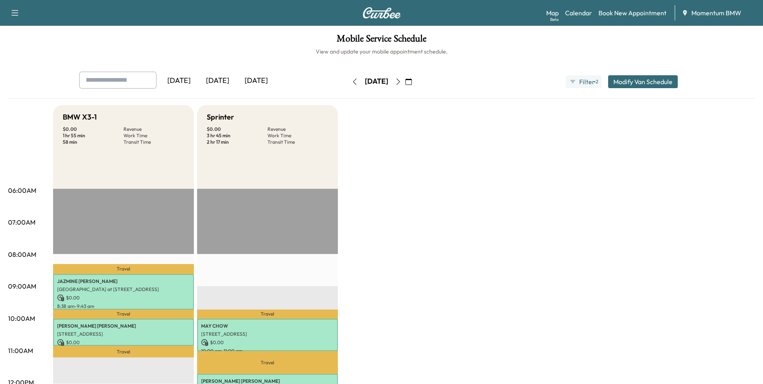
click at [400, 78] on icon "button" at bounding box center [398, 81] width 4 height 6
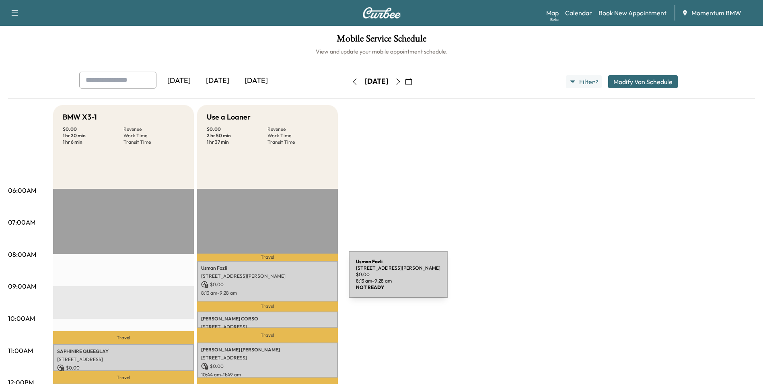
click at [290, 279] on div "[PERSON_NAME] [STREET_ADDRESS][PERSON_NAME] $ 0.00 8:13 am - 9:28 am" at bounding box center [267, 281] width 141 height 41
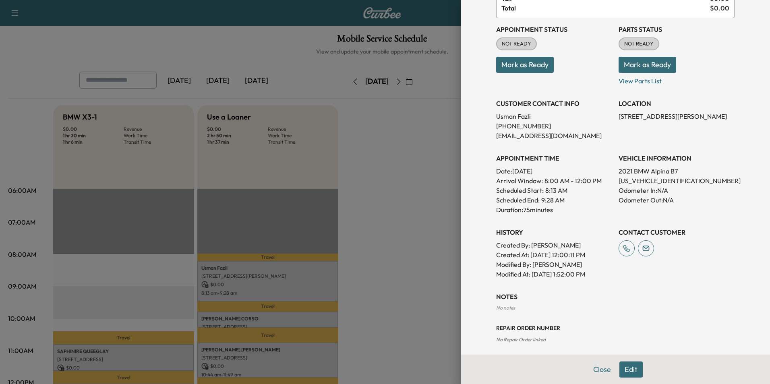
scroll to position [101, 0]
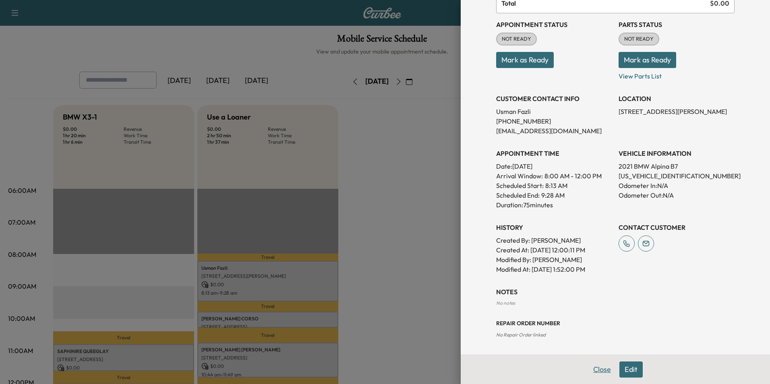
click at [600, 372] on button "Close" at bounding box center [602, 369] width 28 height 16
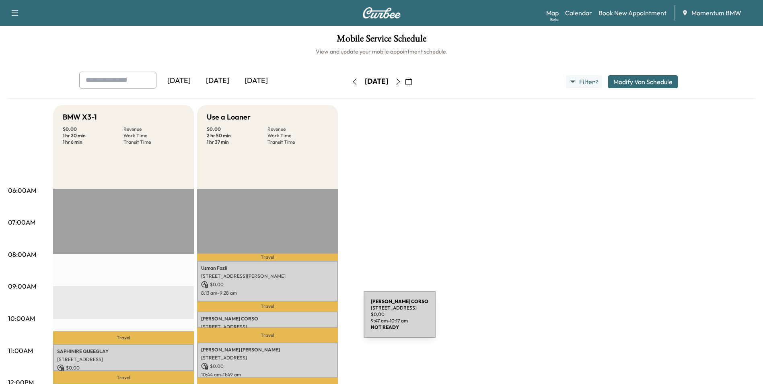
click at [303, 319] on p "[PERSON_NAME]" at bounding box center [267, 319] width 133 height 6
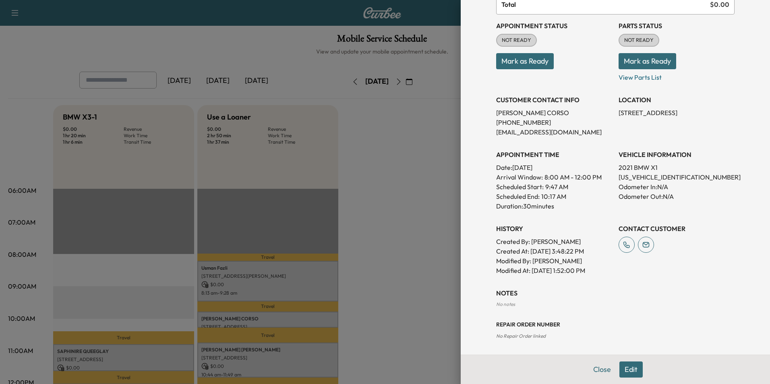
scroll to position [81, 0]
drag, startPoint x: 596, startPoint y: 371, endPoint x: 493, endPoint y: 378, distance: 103.7
click at [594, 371] on button "Close" at bounding box center [602, 369] width 28 height 16
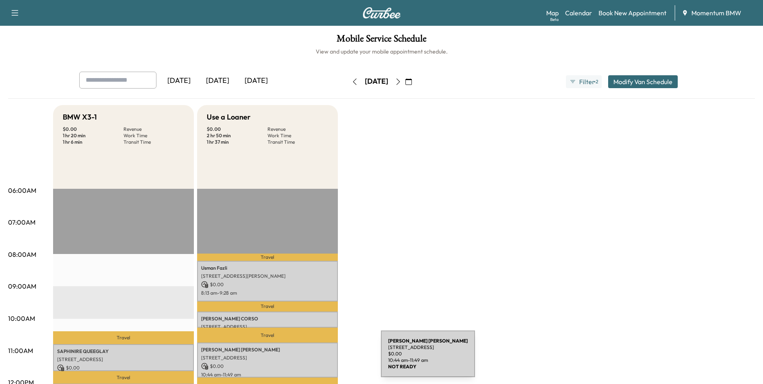
click at [322, 358] on p "[STREET_ADDRESS]" at bounding box center [267, 358] width 133 height 6
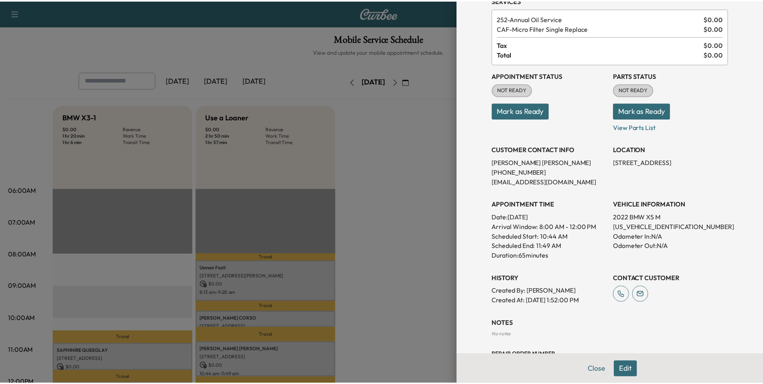
scroll to position [72, 0]
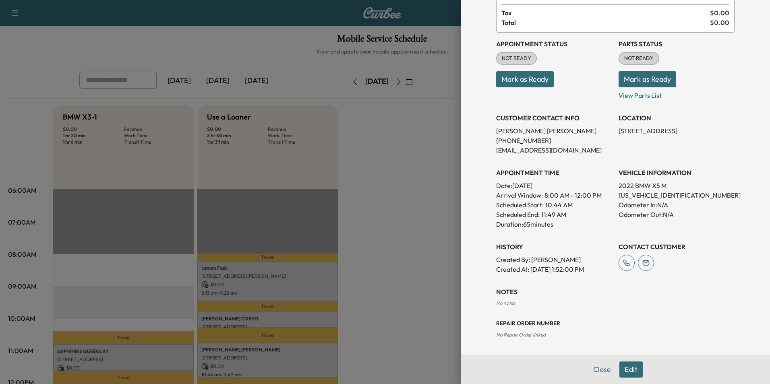
click at [595, 367] on button "Close" at bounding box center [602, 369] width 28 height 16
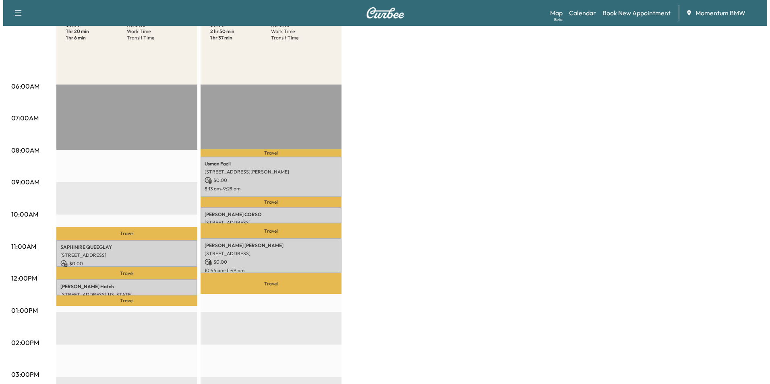
scroll to position [161, 0]
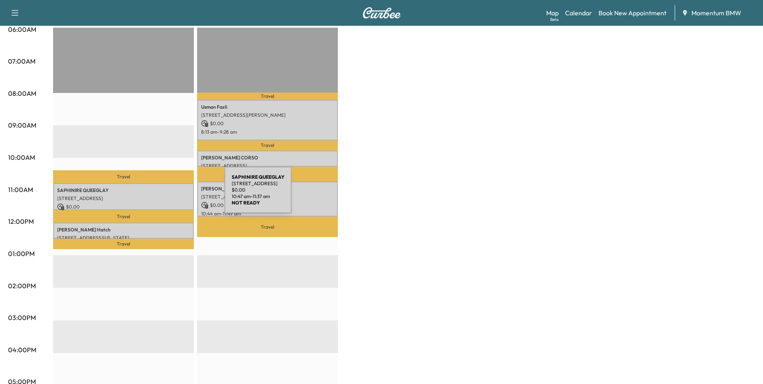
click at [164, 195] on p "[STREET_ADDRESS]" at bounding box center [123, 198] width 133 height 6
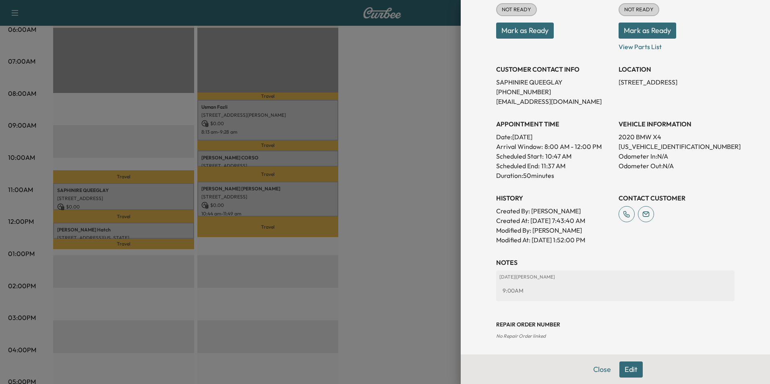
scroll to position [112, 0]
click at [600, 374] on button "Close" at bounding box center [602, 369] width 28 height 16
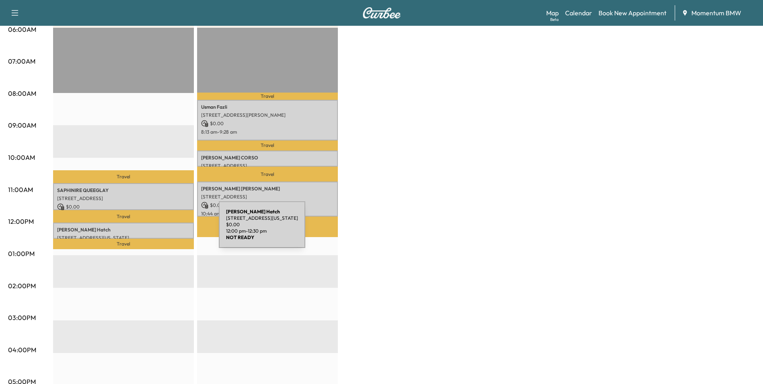
click at [159, 229] on p "[PERSON_NAME]" at bounding box center [123, 230] width 133 height 6
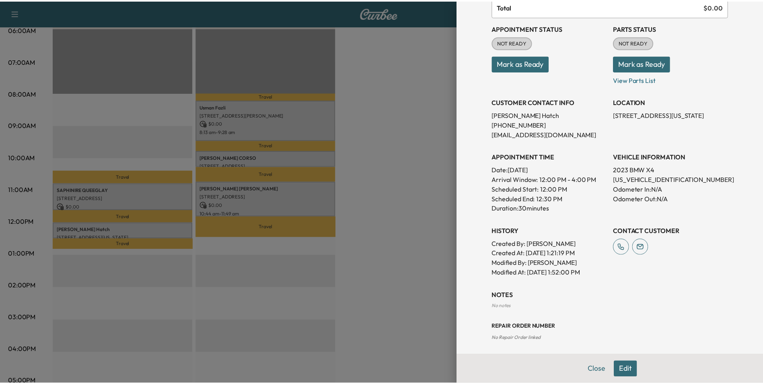
scroll to position [81, 0]
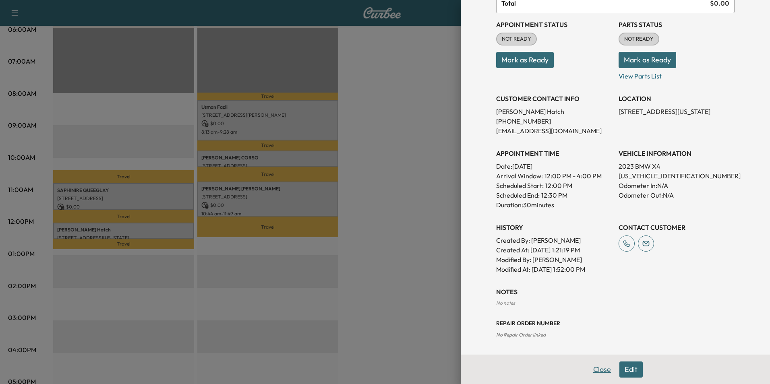
click at [600, 364] on button "Close" at bounding box center [602, 369] width 28 height 16
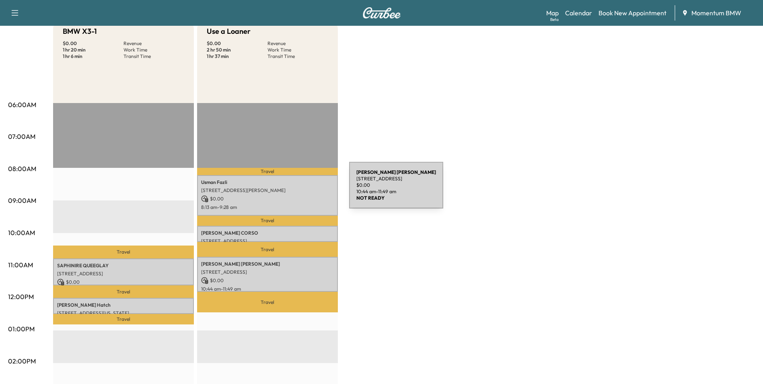
scroll to position [0, 0]
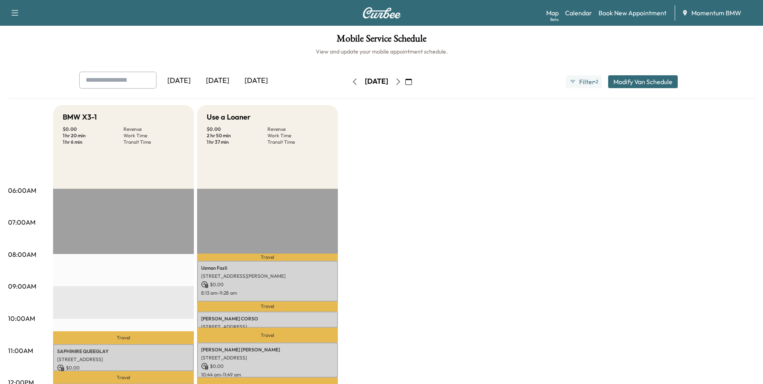
click at [352, 82] on icon "button" at bounding box center [355, 81] width 6 height 6
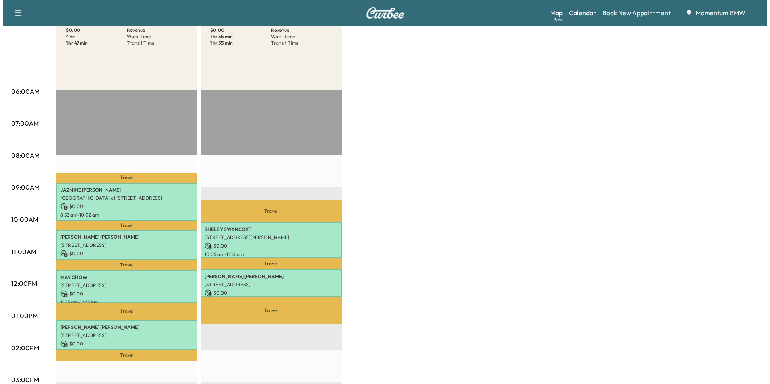
scroll to position [161, 0]
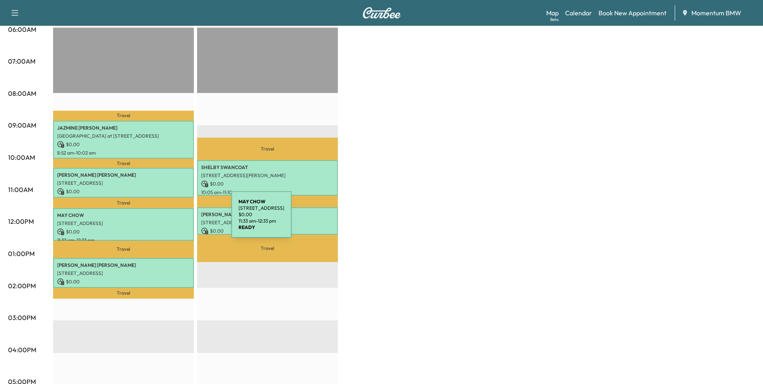
click at [171, 220] on p "[STREET_ADDRESS]" at bounding box center [123, 223] width 133 height 6
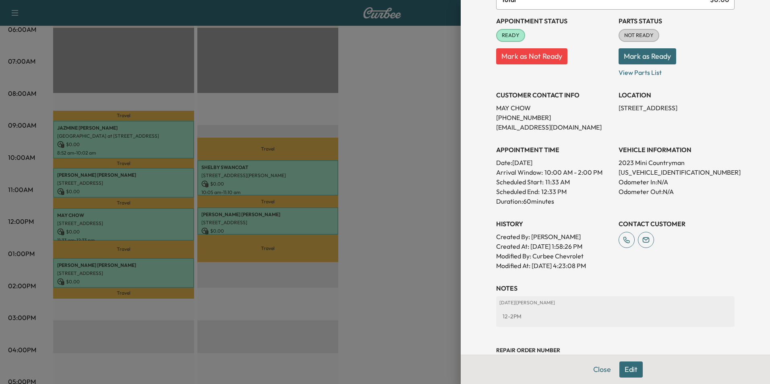
scroll to position [112, 0]
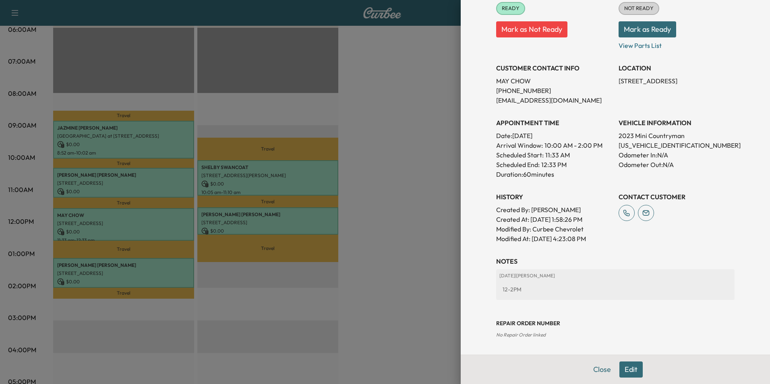
click at [627, 370] on button "Edit" at bounding box center [630, 369] width 23 height 16
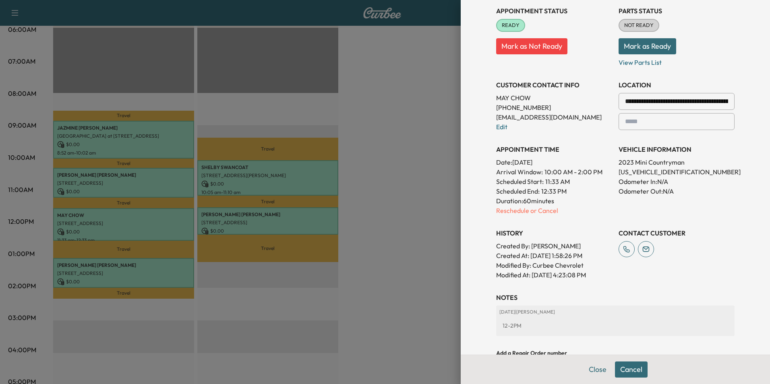
scroll to position [129, 0]
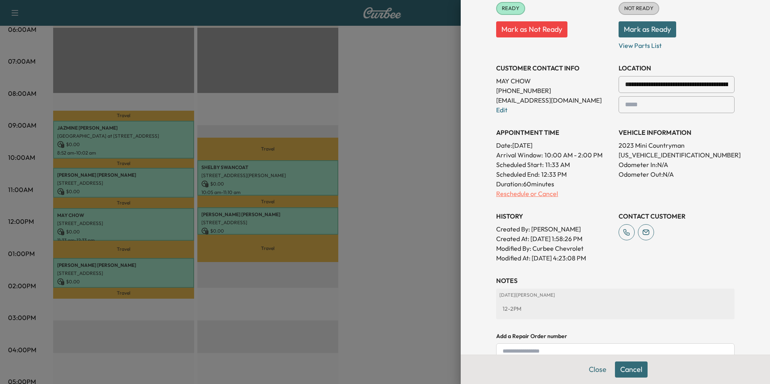
click at [532, 195] on p "Reschedule or Cancel" at bounding box center [554, 194] width 116 height 10
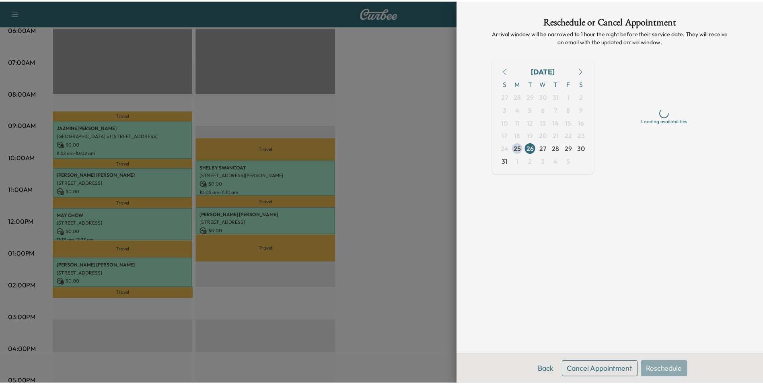
scroll to position [0, 0]
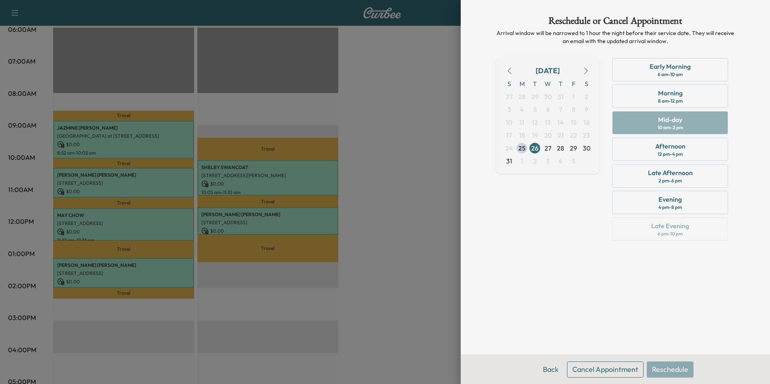
click at [623, 371] on button "Cancel Appointment" at bounding box center [605, 369] width 76 height 16
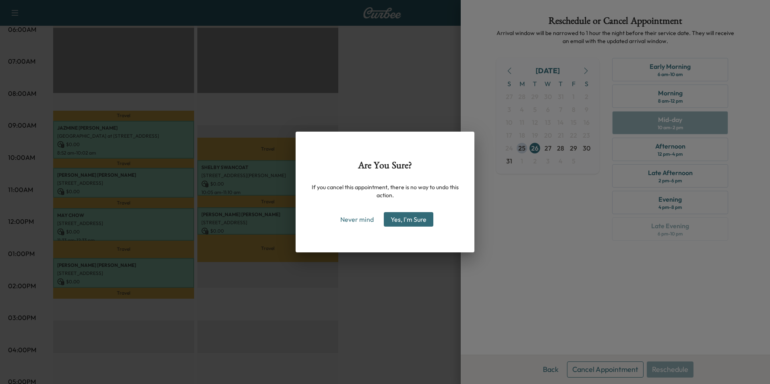
click at [415, 217] on button "Yes, I'm Sure" at bounding box center [409, 219] width 50 height 14
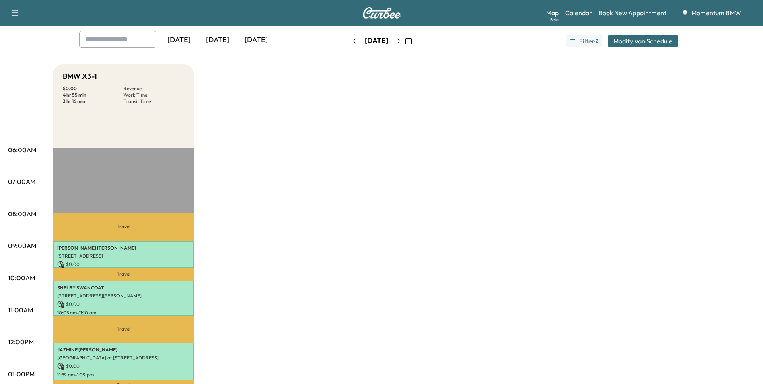
scroll to position [40, 0]
click at [352, 39] on icon "button" at bounding box center [355, 41] width 6 height 6
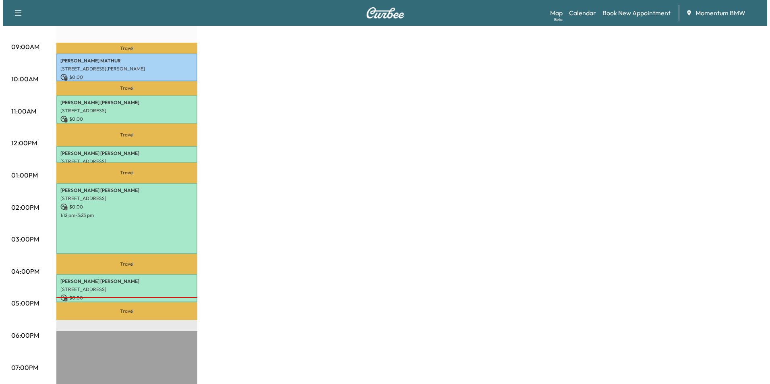
scroll to position [241, 0]
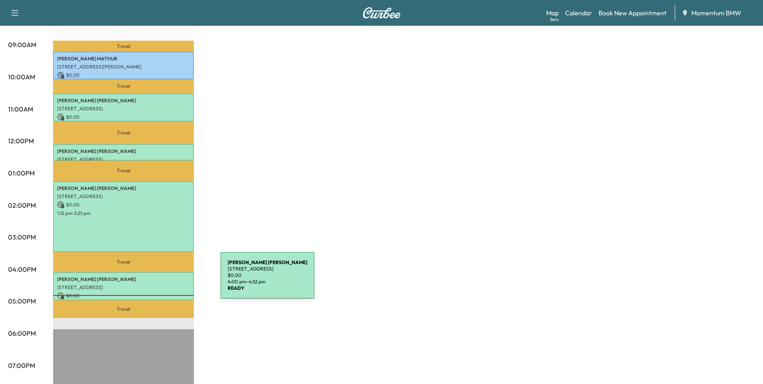
click at [160, 284] on p "[STREET_ADDRESS]" at bounding box center [123, 287] width 133 height 6
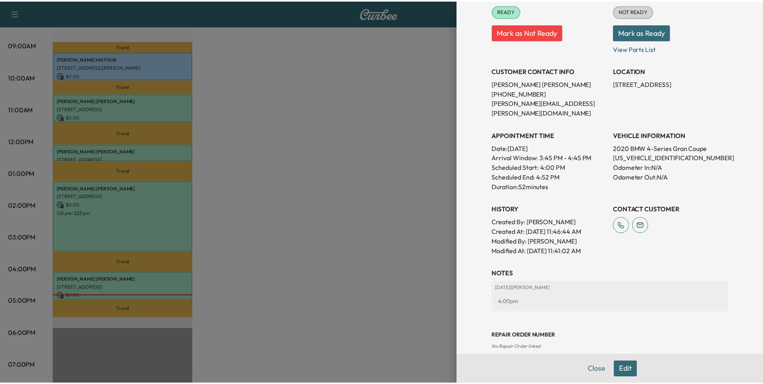
scroll to position [131, 0]
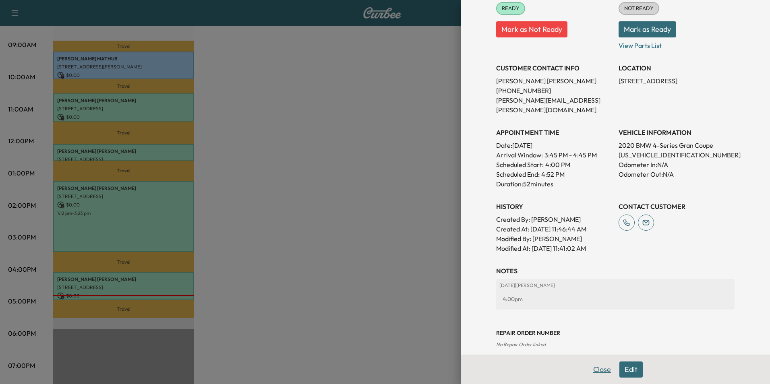
click at [597, 367] on button "Close" at bounding box center [602, 369] width 28 height 16
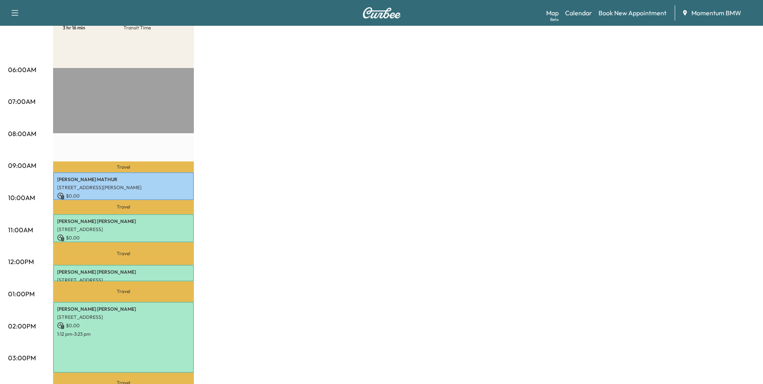
scroll to position [0, 0]
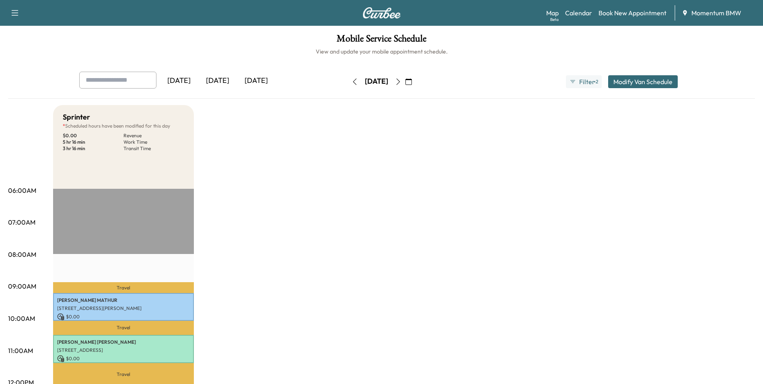
click at [402, 83] on icon "button" at bounding box center [398, 81] width 6 height 6
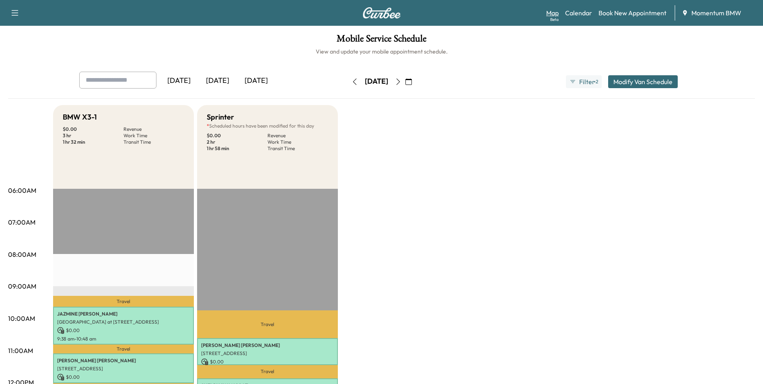
click at [553, 12] on link "Map Beta" at bounding box center [553, 13] width 12 height 10
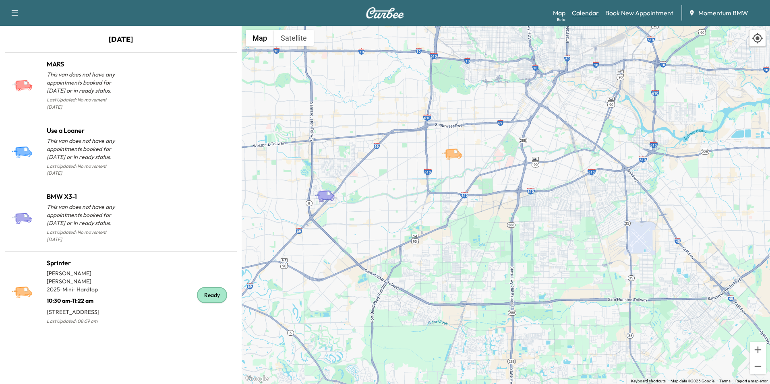
click at [590, 15] on link "Calendar" at bounding box center [585, 13] width 27 height 10
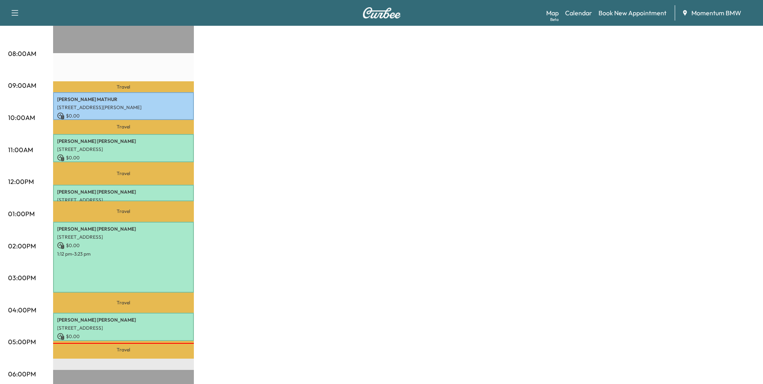
scroll to position [201, 0]
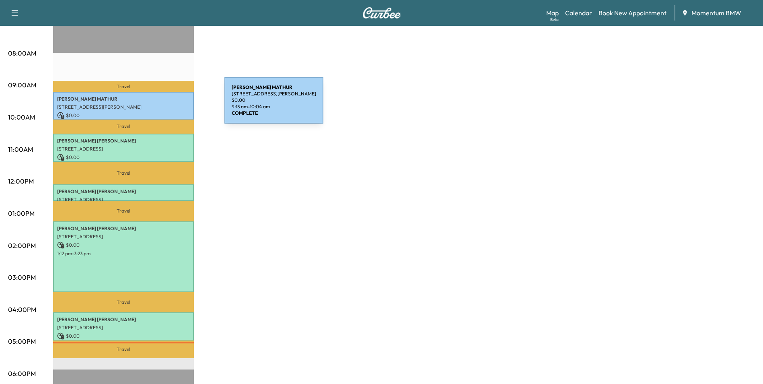
click at [164, 105] on p "[STREET_ADDRESS][PERSON_NAME]" at bounding box center [123, 107] width 133 height 6
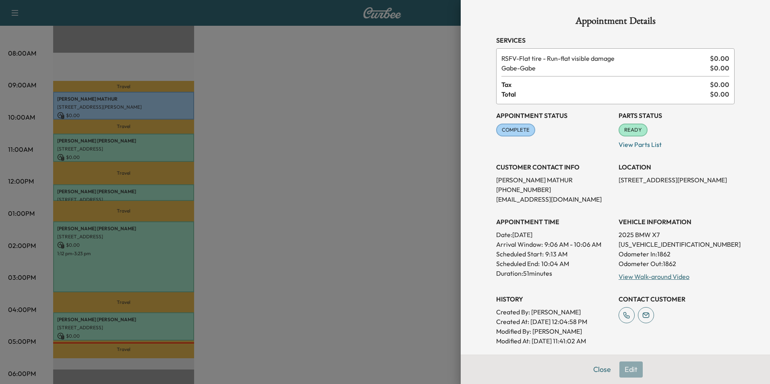
drag, startPoint x: 598, startPoint y: 371, endPoint x: 591, endPoint y: 365, distance: 9.4
click at [598, 370] on button "Close" at bounding box center [602, 369] width 28 height 16
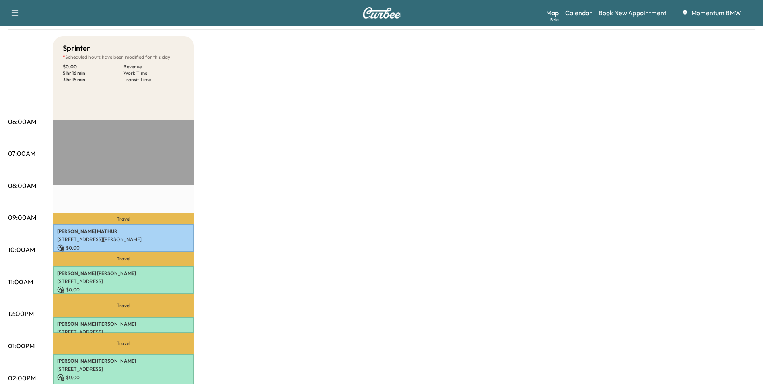
scroll to position [40, 0]
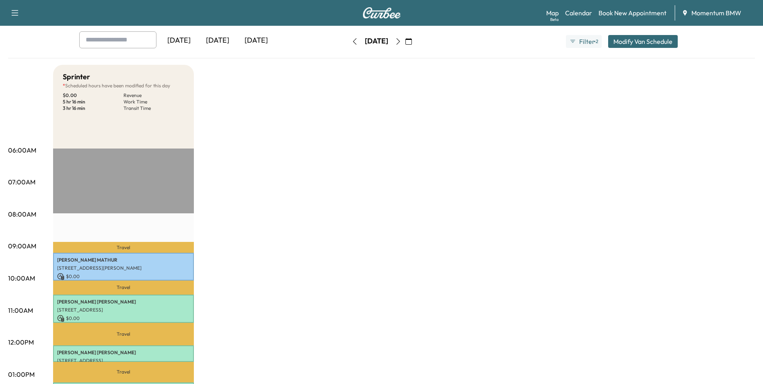
click at [400, 40] on icon "button" at bounding box center [398, 41] width 4 height 6
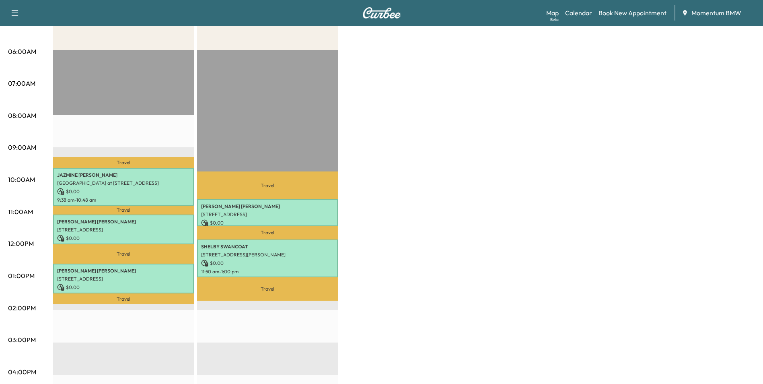
scroll to position [161, 0]
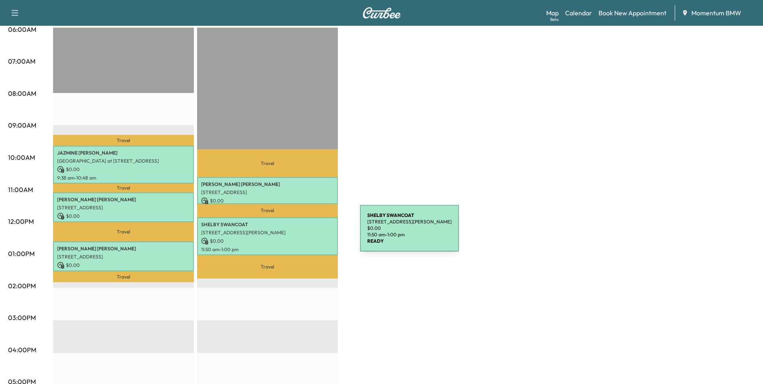
click at [300, 233] on p "[STREET_ADDRESS][PERSON_NAME]" at bounding box center [267, 232] width 133 height 6
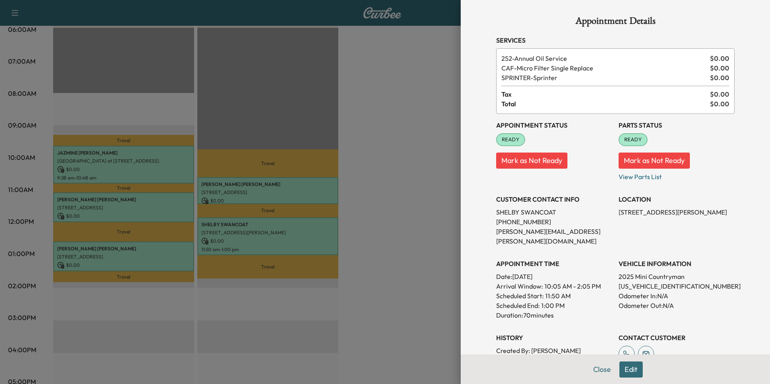
click at [621, 371] on button "Edit" at bounding box center [630, 369] width 23 height 16
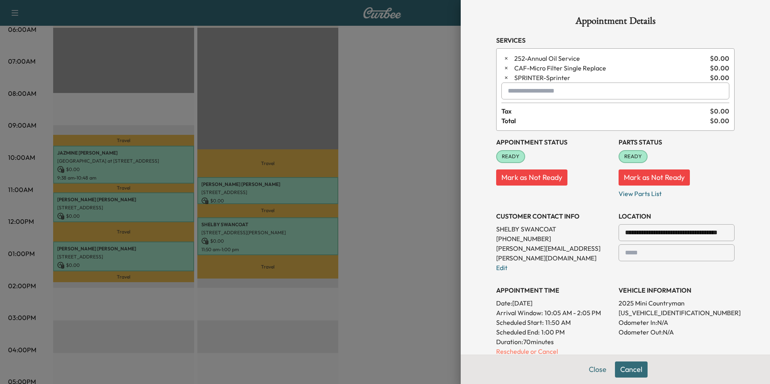
click at [582, 92] on input "text" at bounding box center [615, 91] width 228 height 17
type input "*******"
click at [590, 369] on button "Close" at bounding box center [597, 369] width 28 height 16
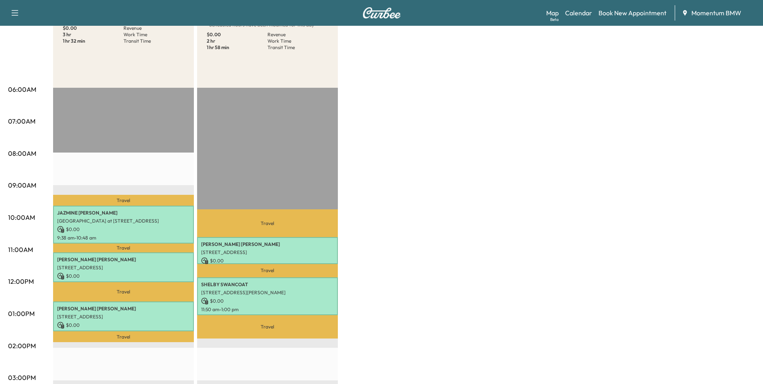
scroll to position [121, 0]
